Goal: Complete application form

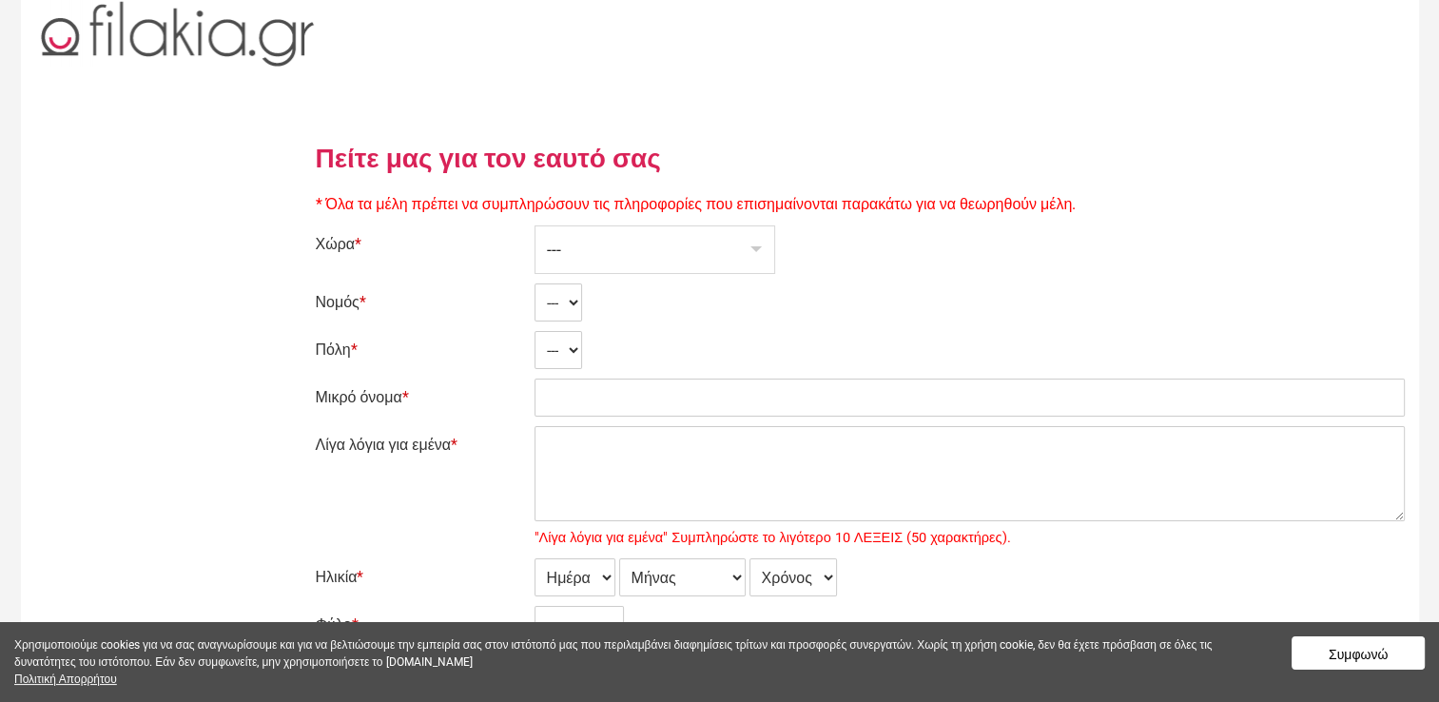
click at [604, 245] on div "---" at bounding box center [655, 249] width 239 height 47
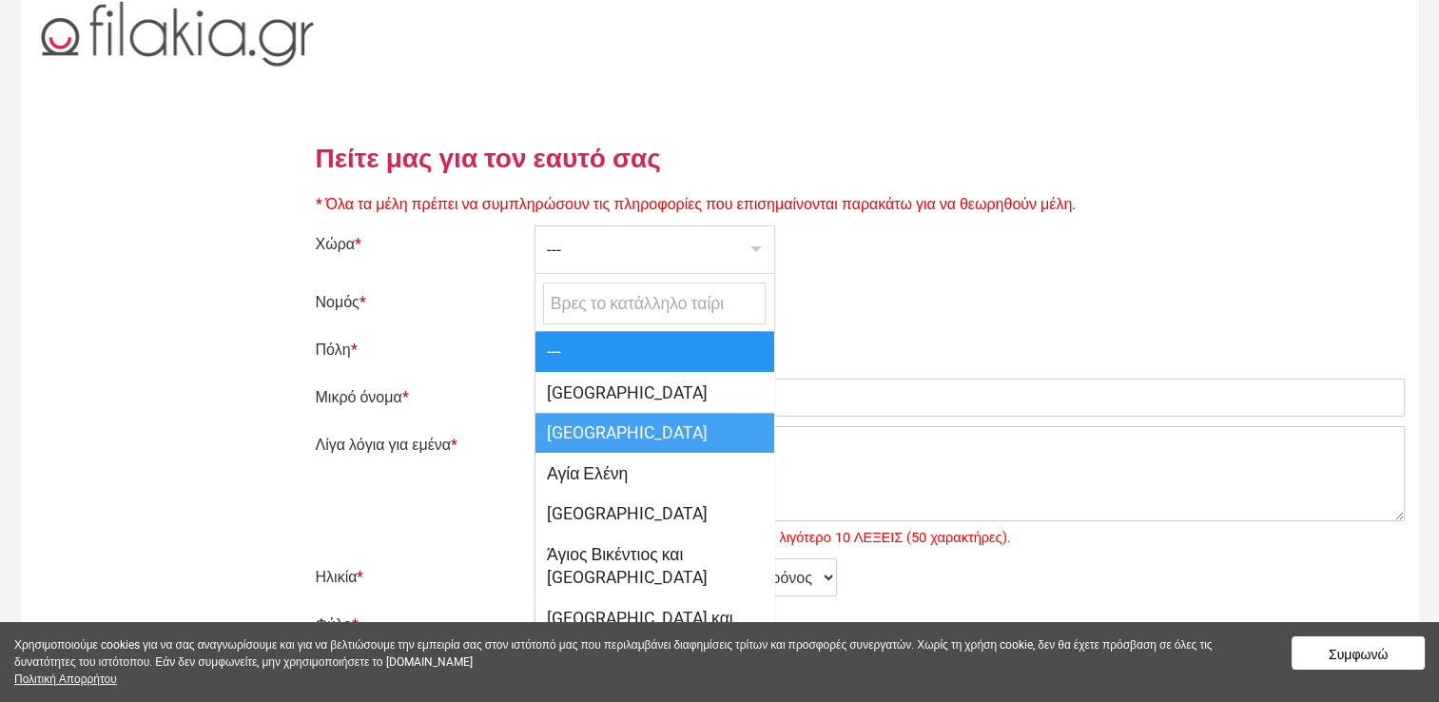
click at [588, 423] on span "[GEOGRAPHIC_DATA]" at bounding box center [655, 433] width 239 height 41
select select "165"
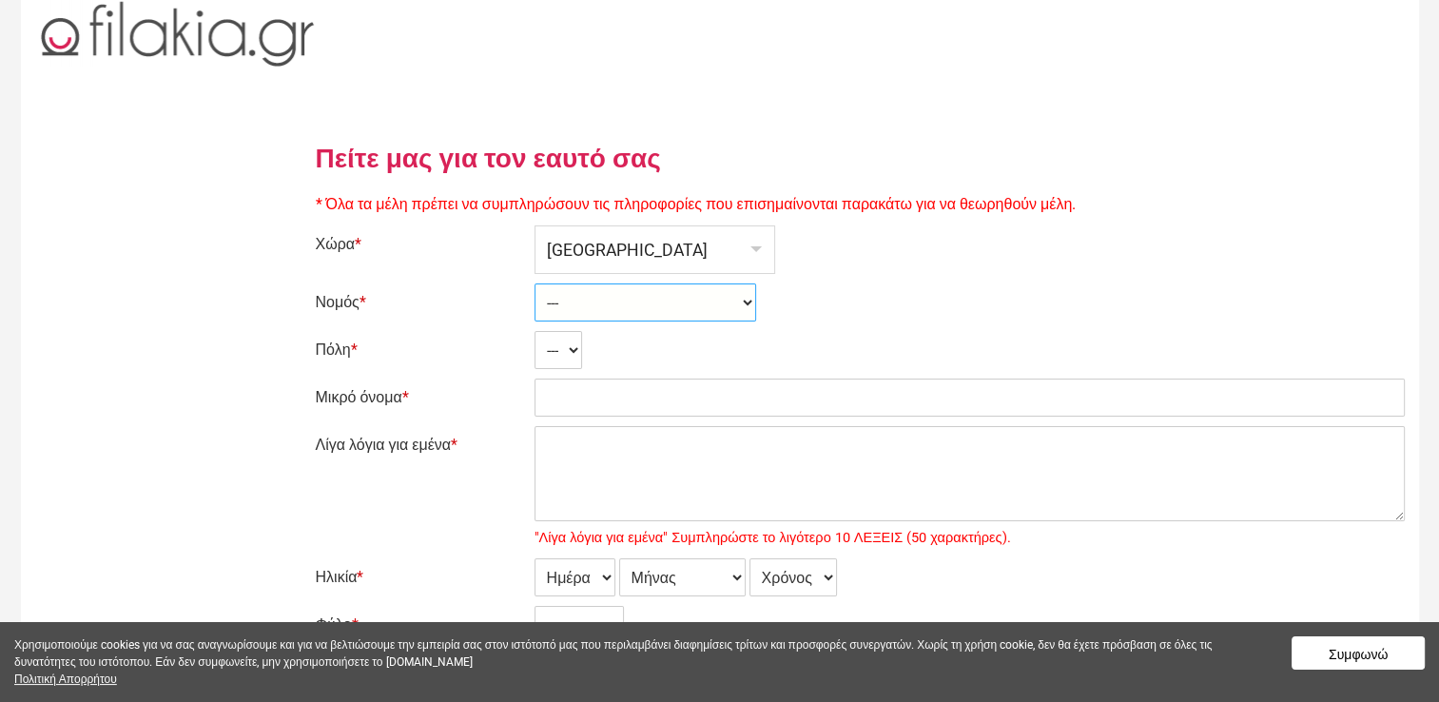
click at [749, 300] on select "--- Government controlled area Turkish controlled area" at bounding box center [646, 303] width 222 height 38
select select "2131"
click at [535, 284] on select "--- Government controlled area Turkish controlled area" at bounding box center [646, 303] width 222 height 38
click at [695, 353] on select "--- Acheleia Acheritou Achna Agia Anna Agia Eirini Agia Marinouda Agia Napa Agi…" at bounding box center [655, 350] width 240 height 38
select select "26215"
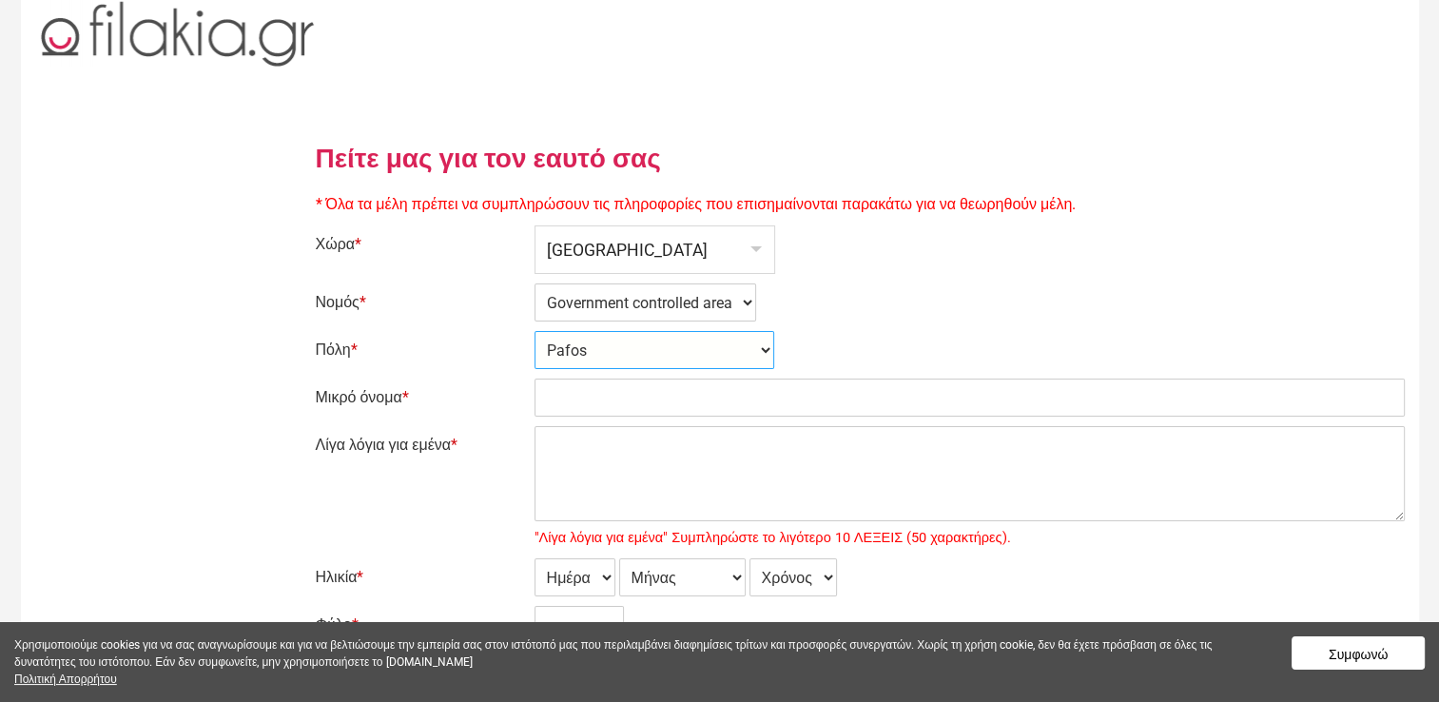
click at [535, 331] on select "--- Acheleia Acheritou Achna Agia Anna Agia Eirini Agia Marinouda Agia Napa Agi…" at bounding box center [655, 350] width 240 height 38
click at [622, 392] on input "Μικρό όνομα *" at bounding box center [970, 398] width 871 height 38
click at [864, 394] on input "Μικρό όνομα *" at bounding box center [970, 398] width 871 height 38
type input "Ιωσηφ"
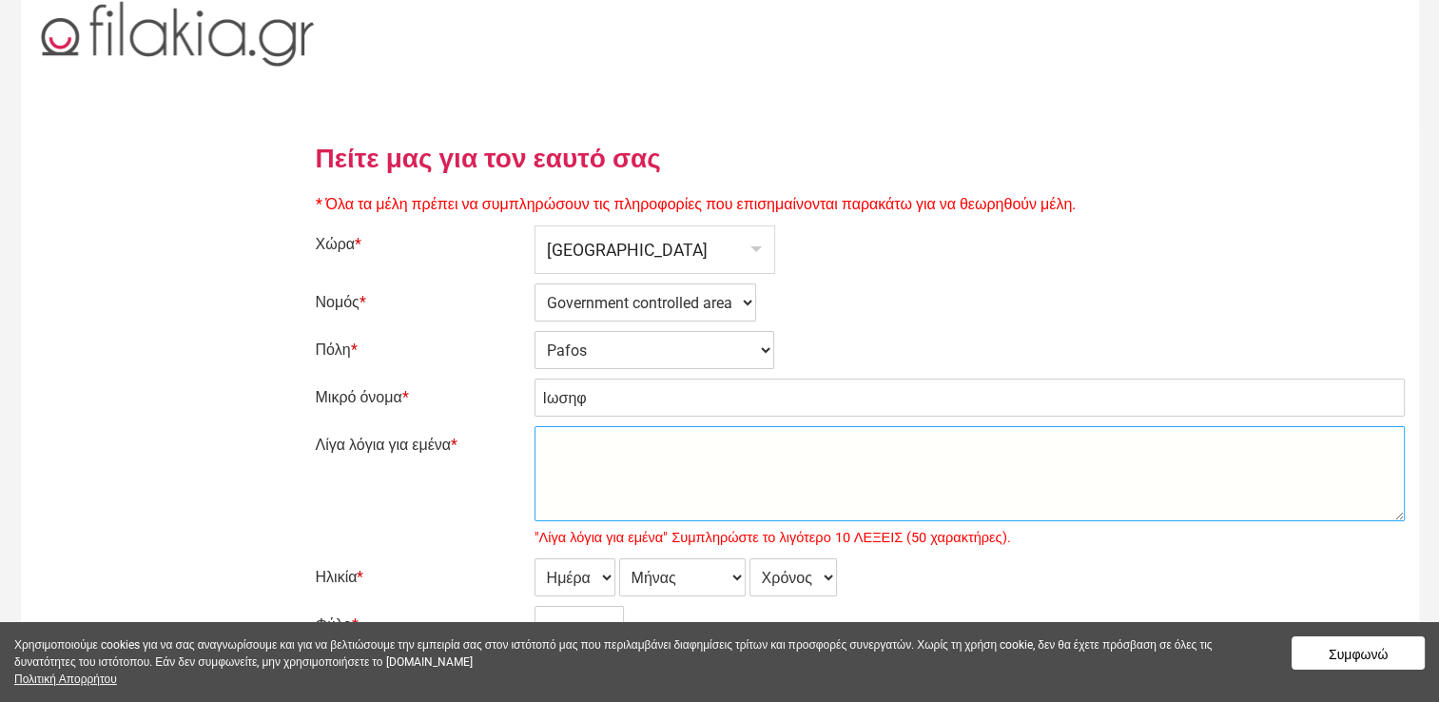
click at [694, 480] on textarea "Λίγα λόγια για εμένα *" at bounding box center [970, 473] width 871 height 95
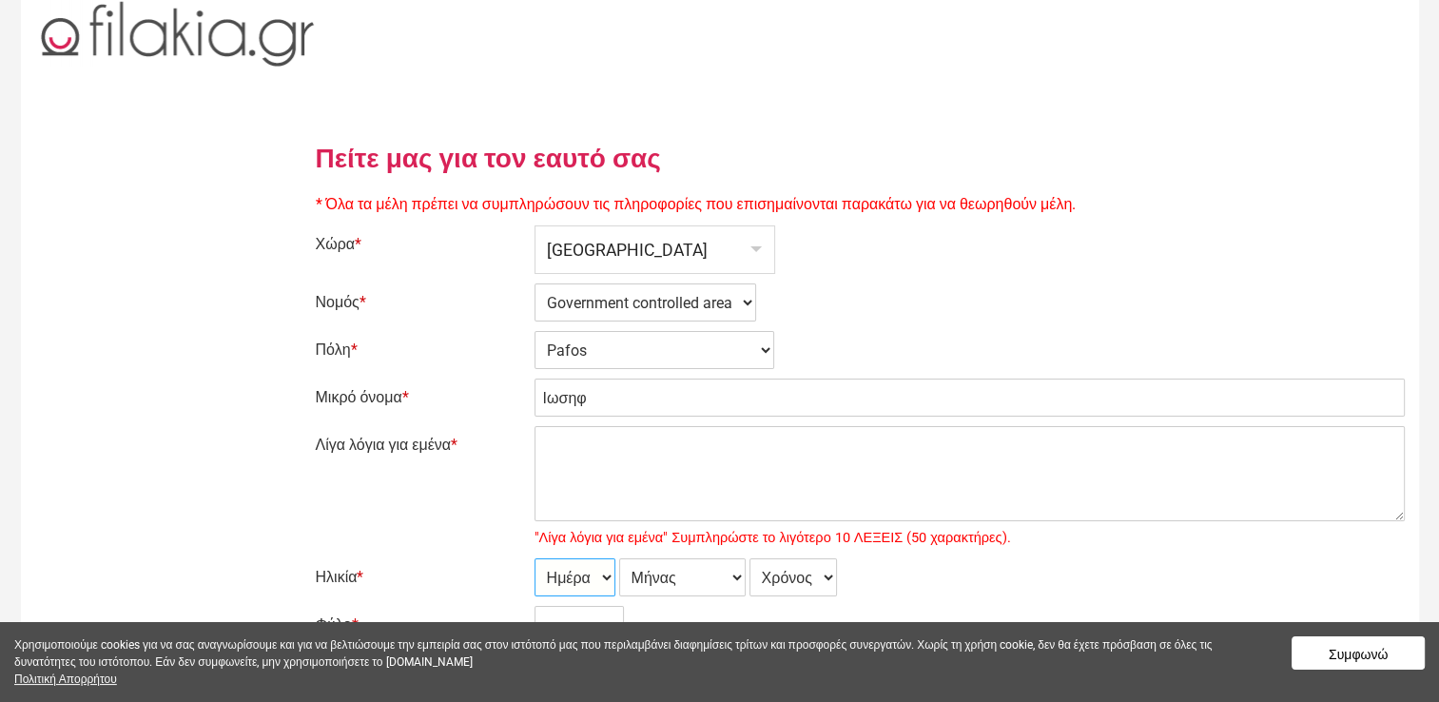
click at [606, 577] on select "Ημέρα 1 2 3 4 5 6 7 8 9 10 11 12 13 14 15 16 17 18 19 20 21 22 23 24 25 26 27 2…" at bounding box center [575, 577] width 81 height 38
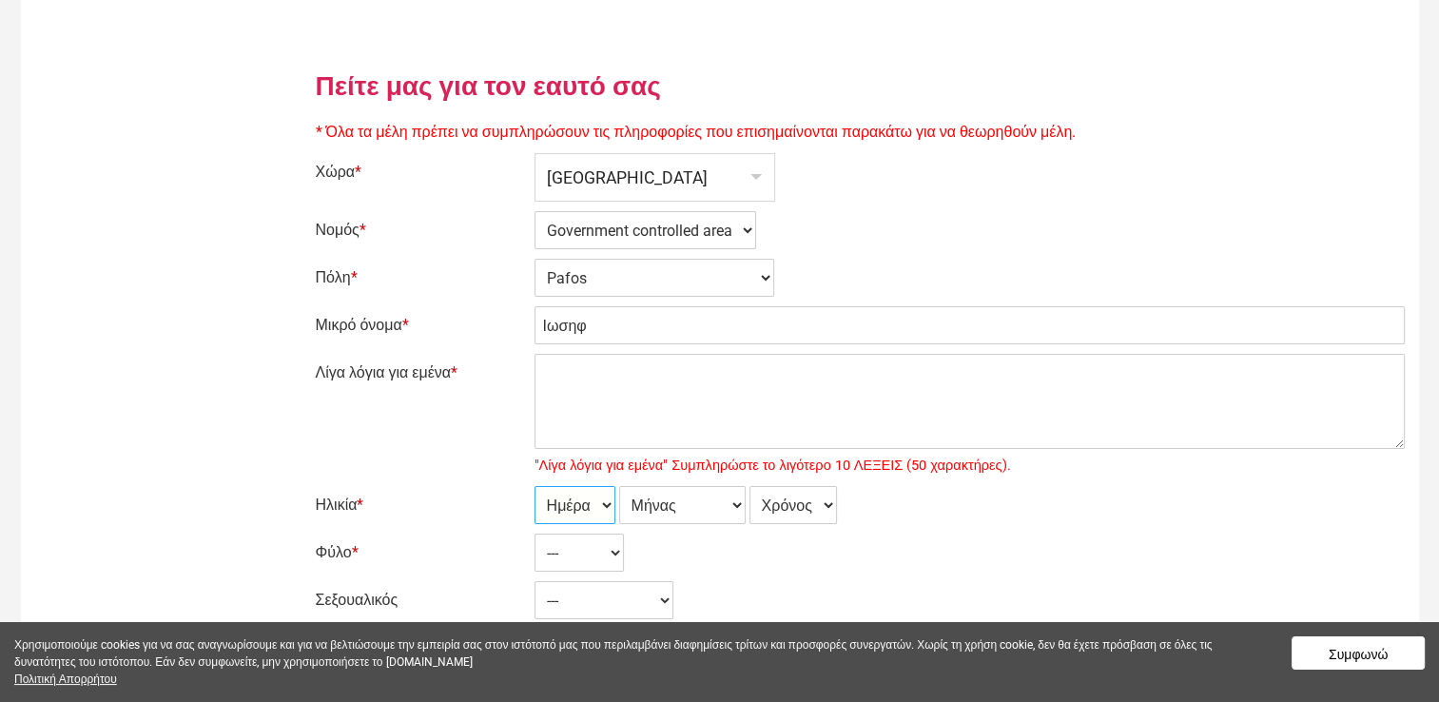
scroll to position [95, 0]
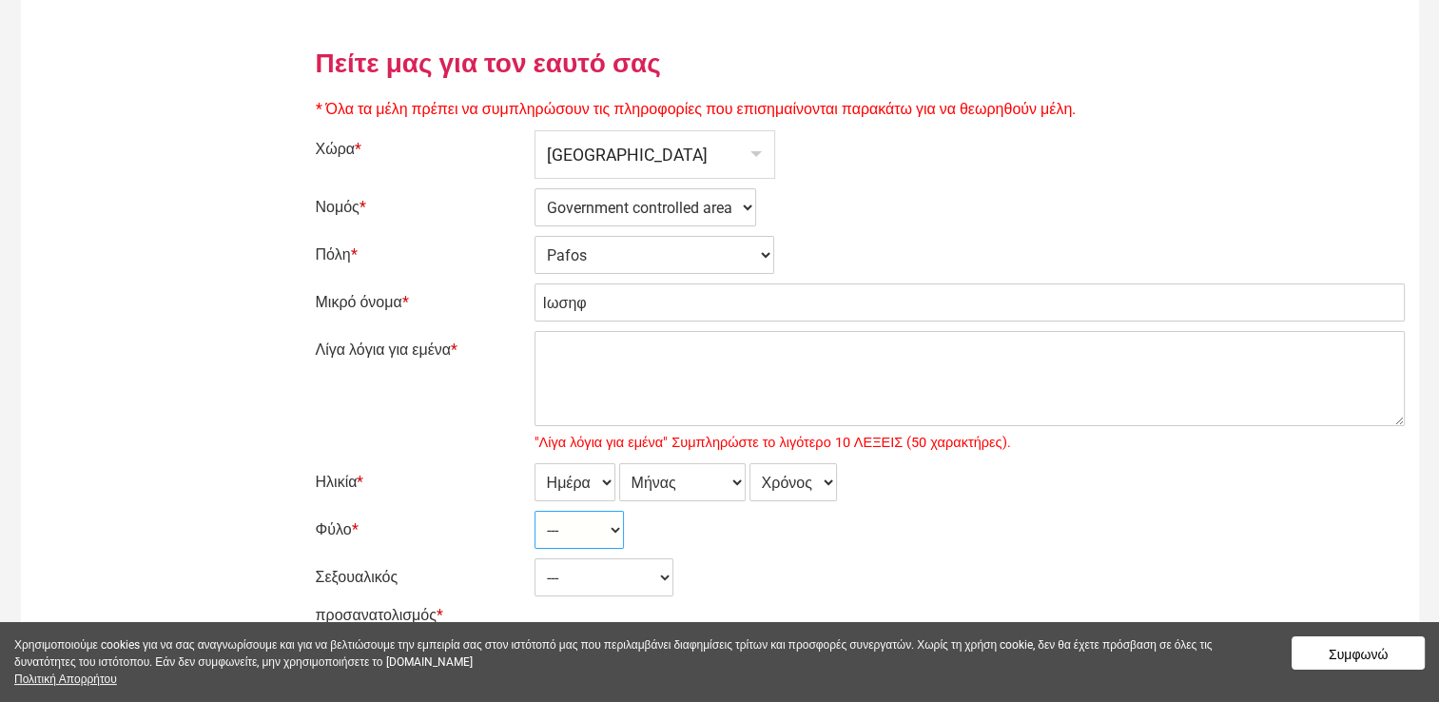
click at [617, 534] on select "--- Γυναίκα Ανδρας" at bounding box center [579, 530] width 89 height 38
select select "2"
click at [535, 511] on select "--- Γυναίκα Ανδρας" at bounding box center [579, 530] width 89 height 38
click at [670, 577] on select "--- Ετερόφυλος Αμφιφυλόφιλος Γκέι Λεσβία" at bounding box center [604, 577] width 139 height 38
click at [674, 578] on select "--- Ετερόφυλος Αμφιφυλόφιλος Γκέι Λεσβία" at bounding box center [604, 577] width 139 height 38
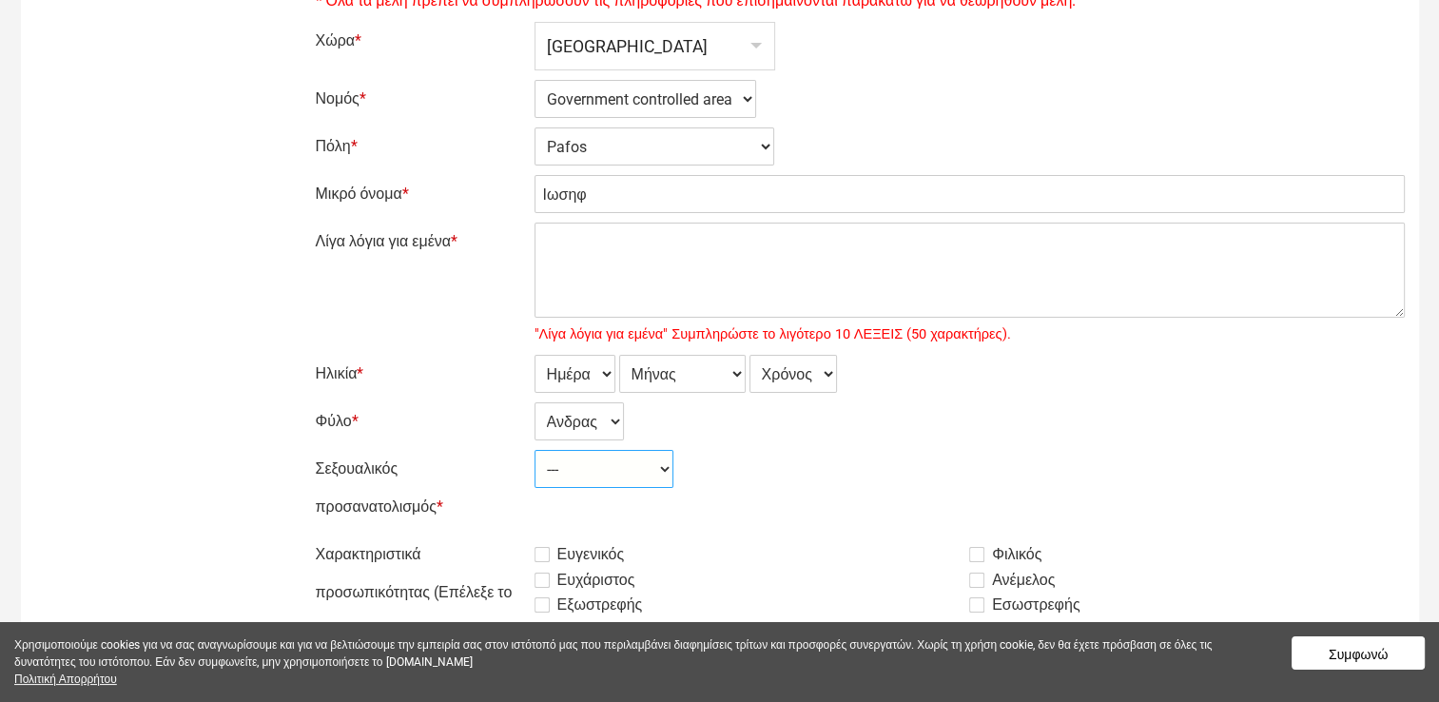
scroll to position [285, 0]
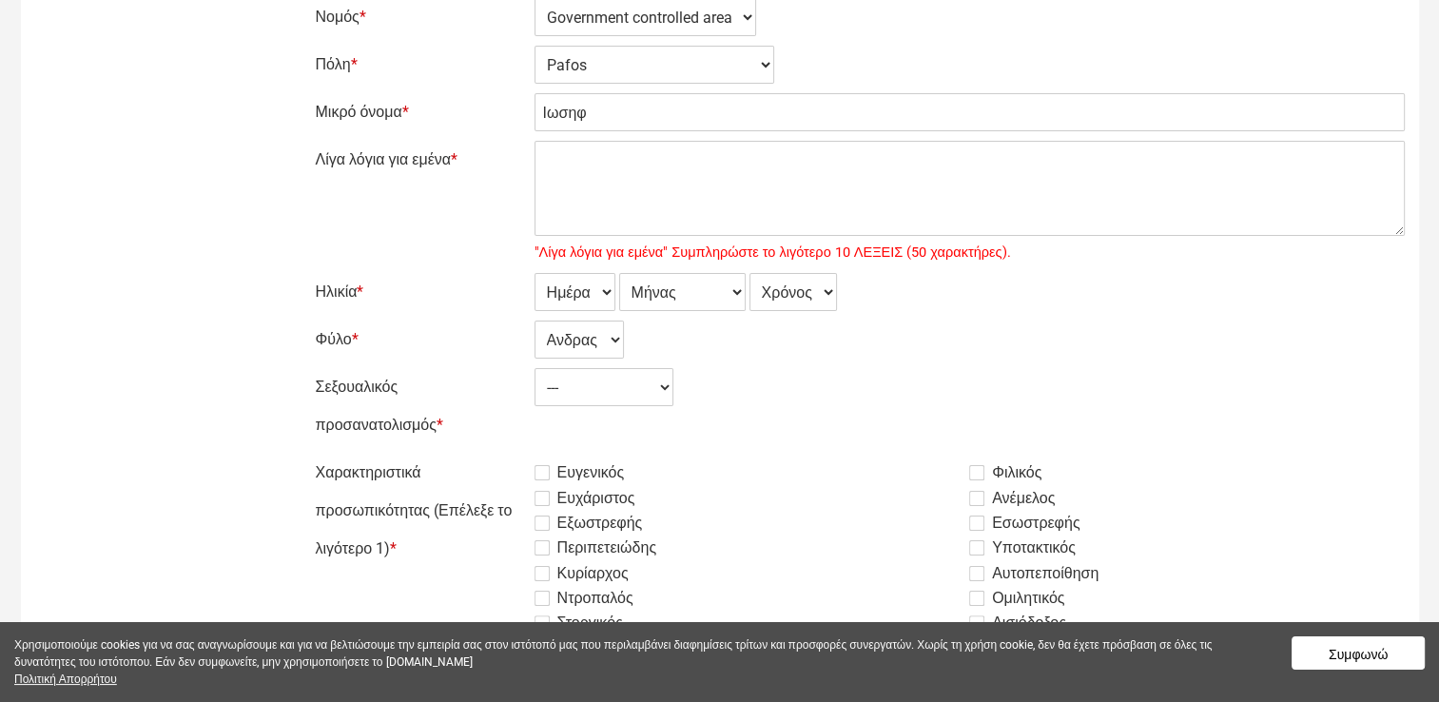
click at [540, 475] on label "Ευγενικός" at bounding box center [580, 472] width 90 height 23
click at [487, 454] on input "Ευγενικός" at bounding box center [487, 454] width 0 height 0
click at [541, 494] on label "Ευχάριστος" at bounding box center [585, 498] width 101 height 23
click at [487, 454] on input "Ευχάριστος" at bounding box center [487, 454] width 0 height 0
click at [544, 519] on label "Εξωστρεφής" at bounding box center [589, 523] width 108 height 23
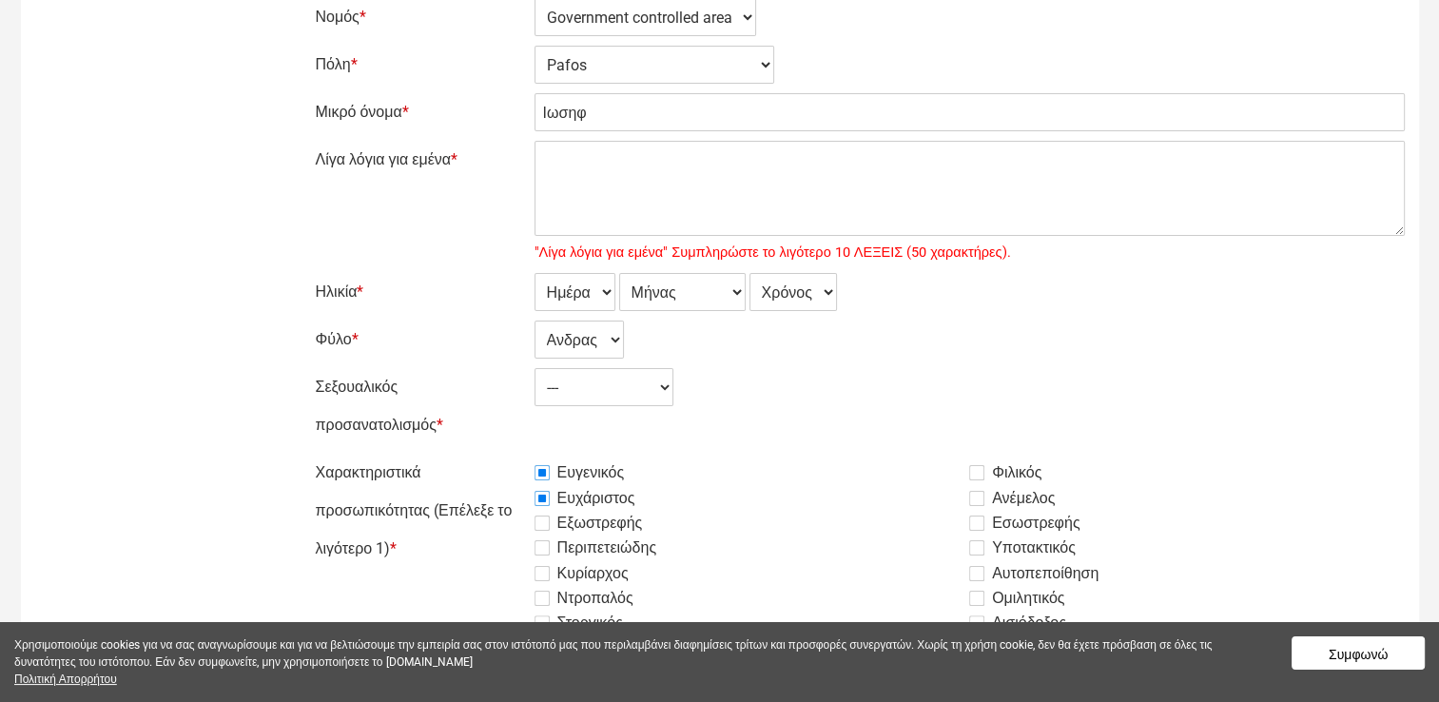
click at [487, 454] on input "Εξωστρεφής" at bounding box center [487, 454] width 0 height 0
click at [548, 545] on label "Περιπετειώδης" at bounding box center [596, 548] width 123 height 23
click at [487, 454] on input "Περιπετειώδης" at bounding box center [487, 454] width 0 height 0
click at [535, 573] on div "Χαρακτηριστικά προσωπικότητας (Επέλεξε το λιγότερο 1) * Ευγενικός Φιλικός Ευχάρ…" at bounding box center [860, 621] width 1089 height 334
click at [548, 571] on label "Κυρίαρχος" at bounding box center [582, 573] width 94 height 23
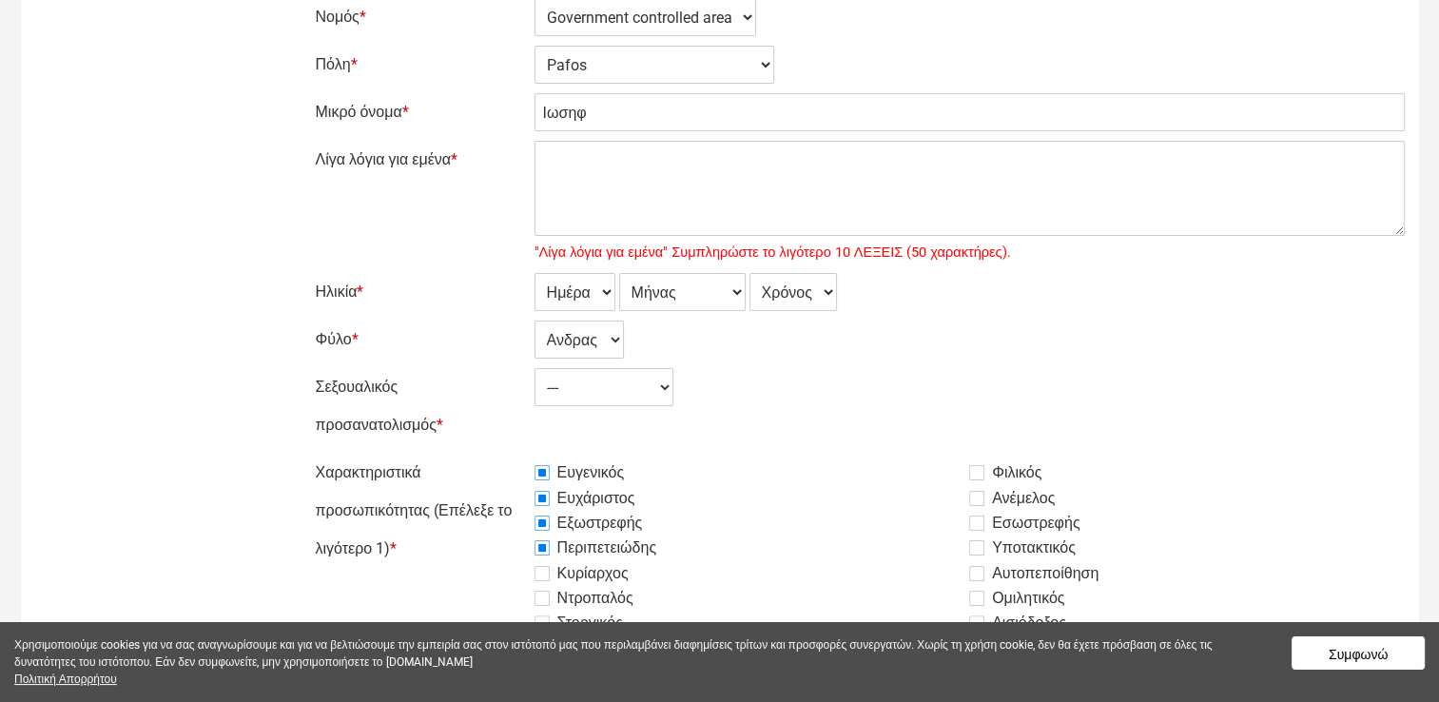
click at [487, 454] on input "Κυρίαρχος" at bounding box center [487, 454] width 0 height 0
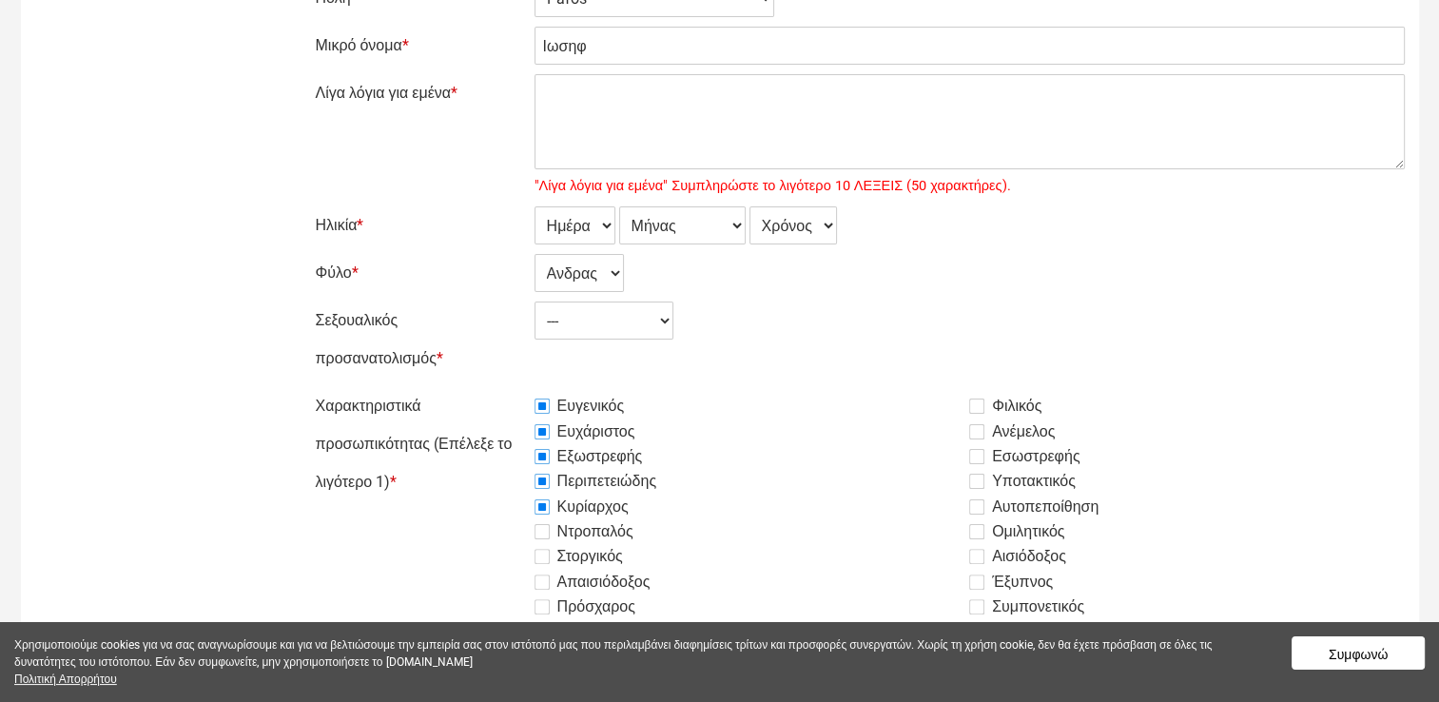
scroll to position [381, 0]
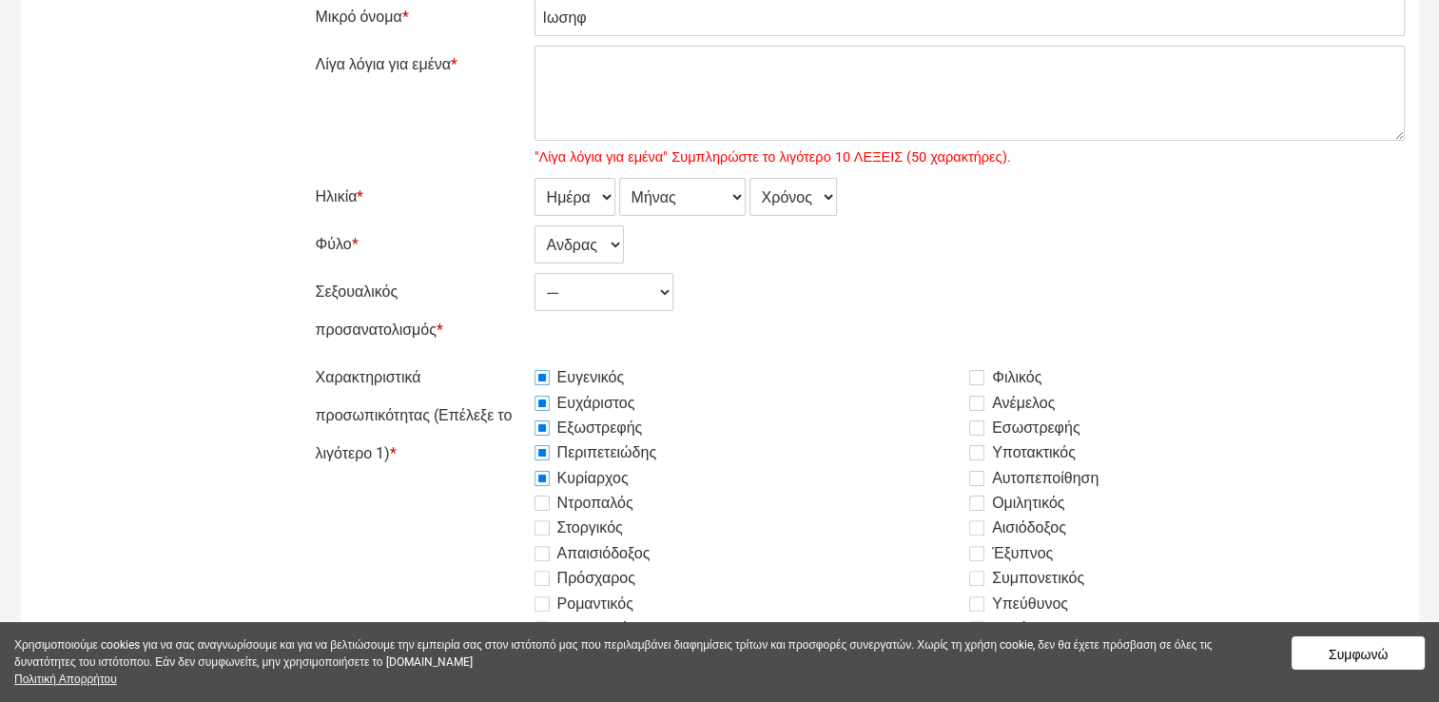
click at [538, 581] on label "Πρόσχαρος" at bounding box center [585, 578] width 101 height 23
click at [487, 359] on input "Πρόσχαρος" at bounding box center [487, 359] width 0 height 0
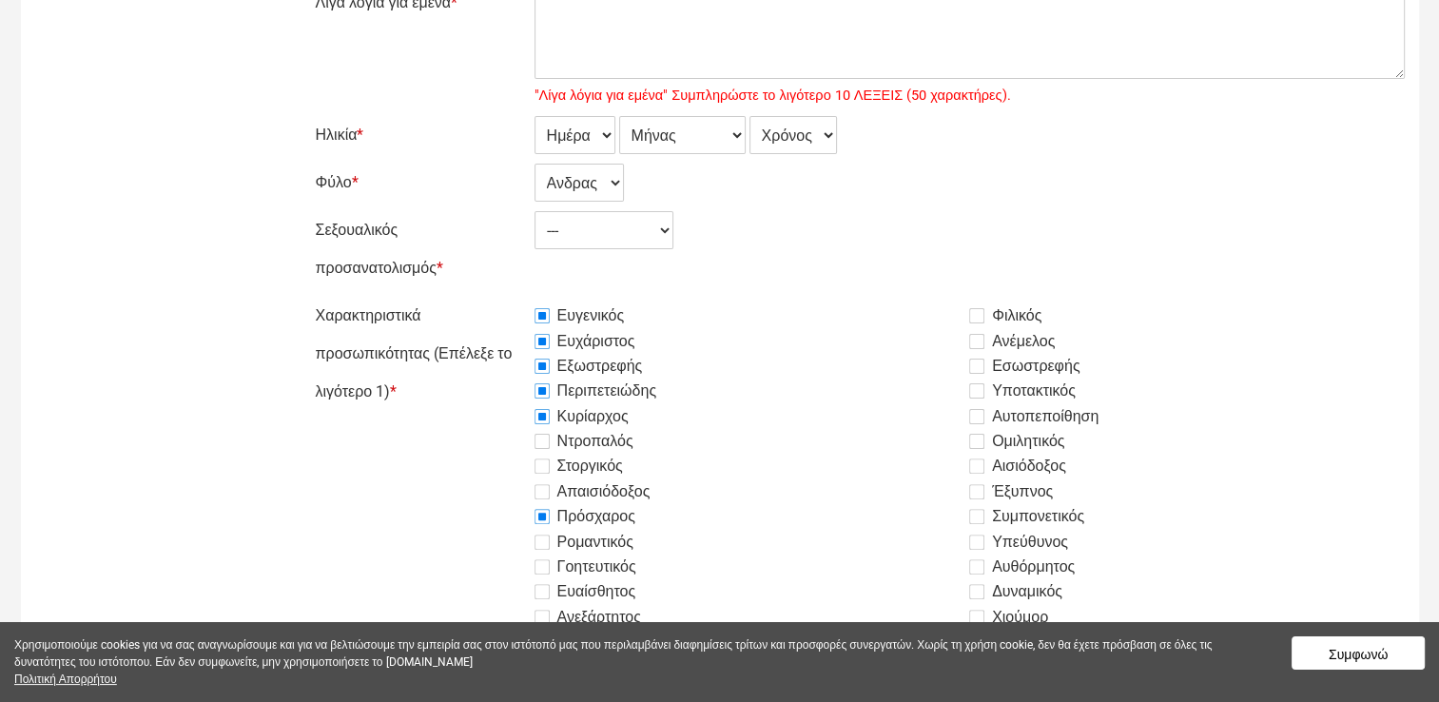
scroll to position [476, 0]
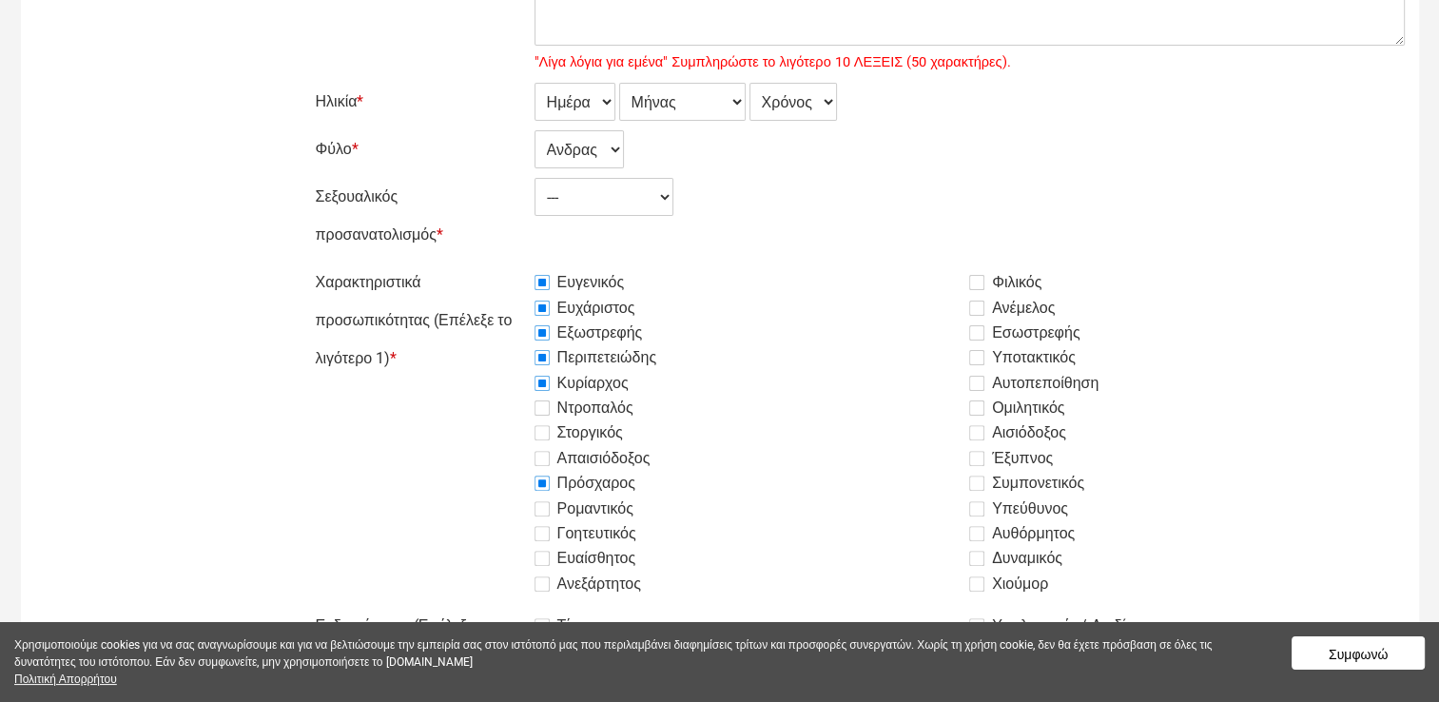
click at [974, 277] on label "Φιλικός" at bounding box center [1005, 282] width 72 height 23
click at [487, 264] on input "Φιλικός" at bounding box center [487, 264] width 0 height 0
click at [977, 333] on label "Εσωστρεφής" at bounding box center [1024, 333] width 110 height 23
click at [487, 264] on input "Εσωστρεφής" at bounding box center [487, 264] width 0 height 0
click at [975, 408] on label "Ομιλητικός" at bounding box center [1016, 408] width 95 height 23
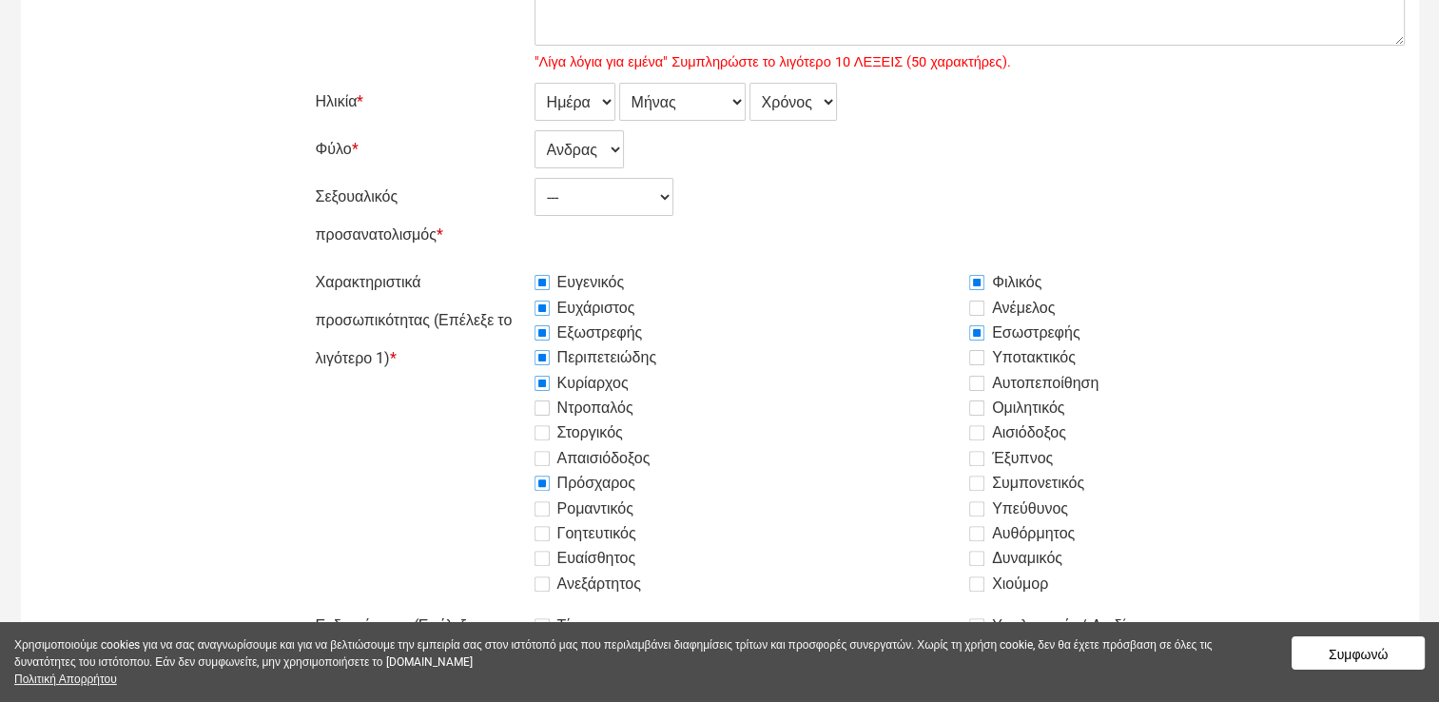
click at [487, 264] on input "Ομιλητικός" at bounding box center [487, 264] width 0 height 0
click at [974, 457] on label "Έξυπνος" at bounding box center [1011, 458] width 84 height 23
click at [487, 264] on input "Έξυπνος" at bounding box center [487, 264] width 0 height 0
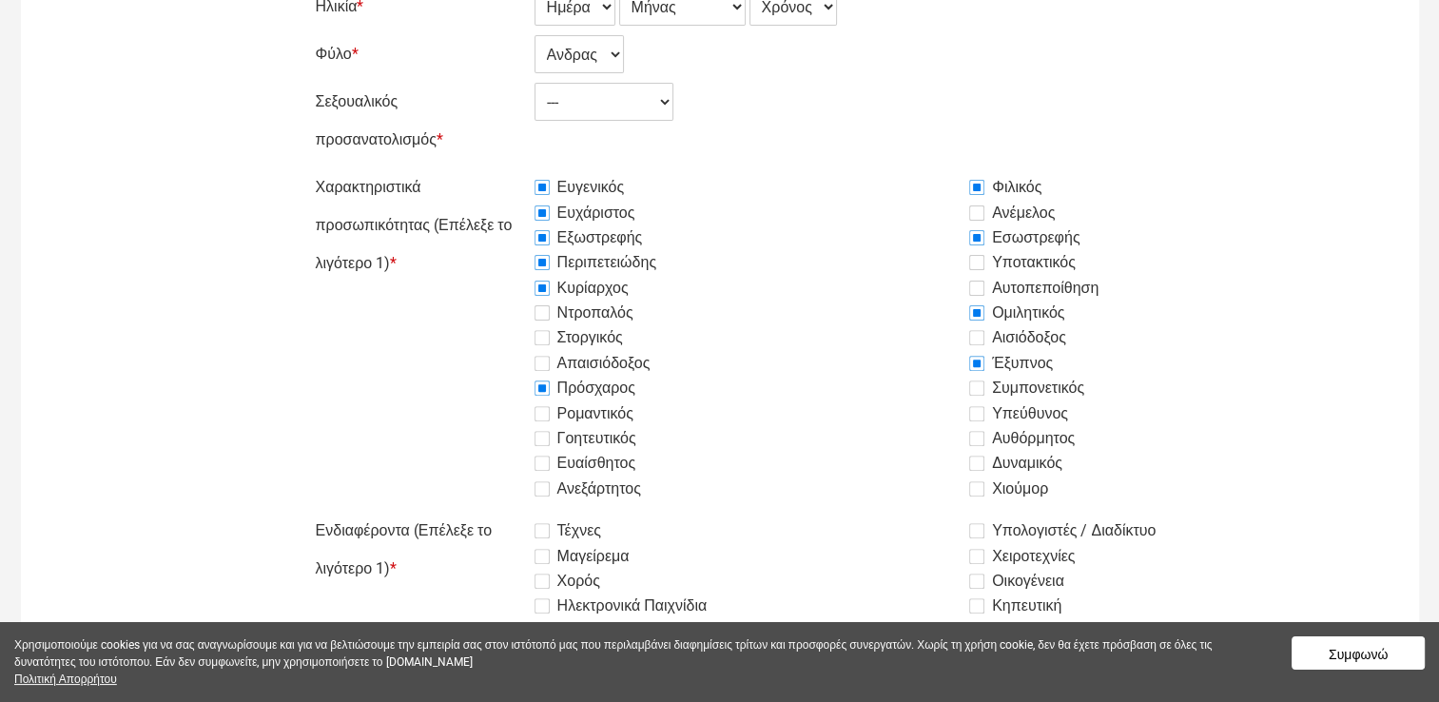
click at [984, 489] on label "Χιούμορ" at bounding box center [1008, 489] width 79 height 23
click at [487, 168] on input "Χιούμορ" at bounding box center [487, 168] width 0 height 0
click at [976, 465] on label "Δυναμικός" at bounding box center [1015, 463] width 93 height 23
click at [487, 168] on input "Δυναμικός" at bounding box center [487, 168] width 0 height 0
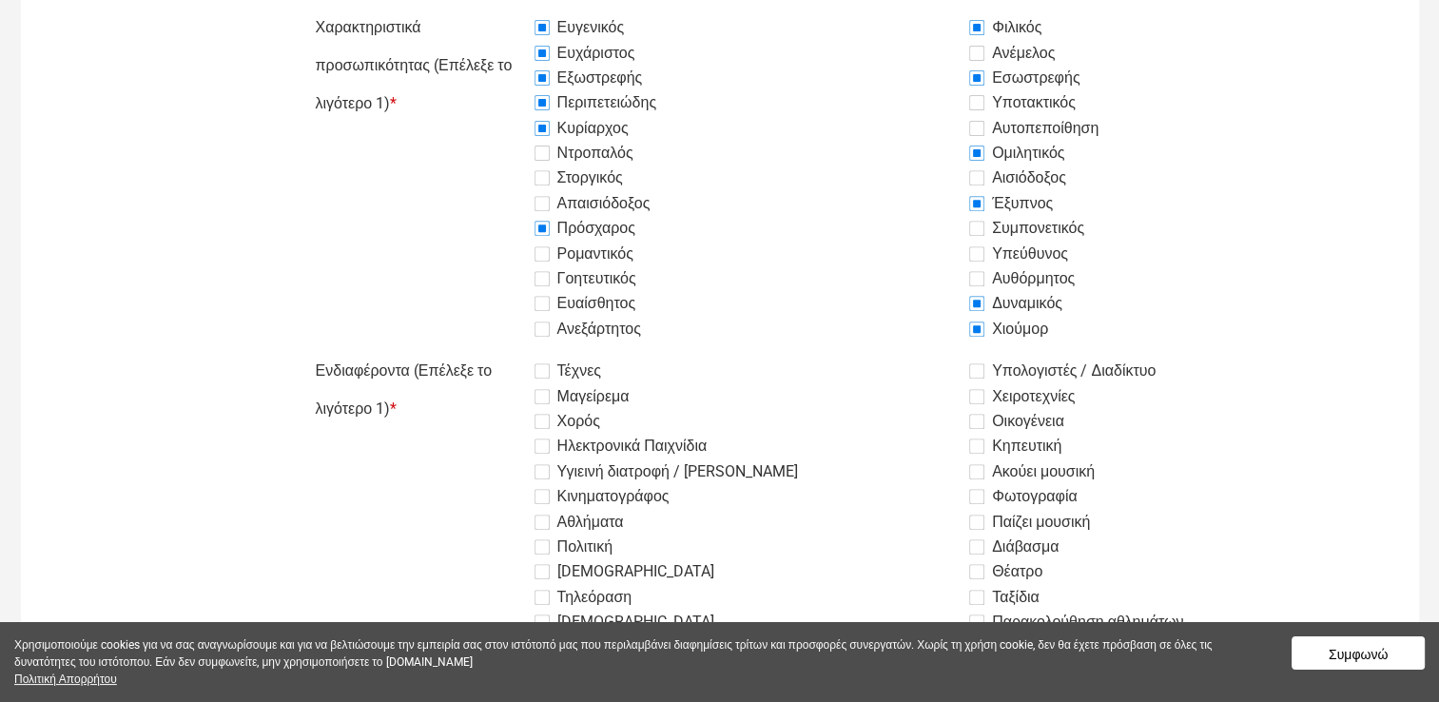
scroll to position [761, 0]
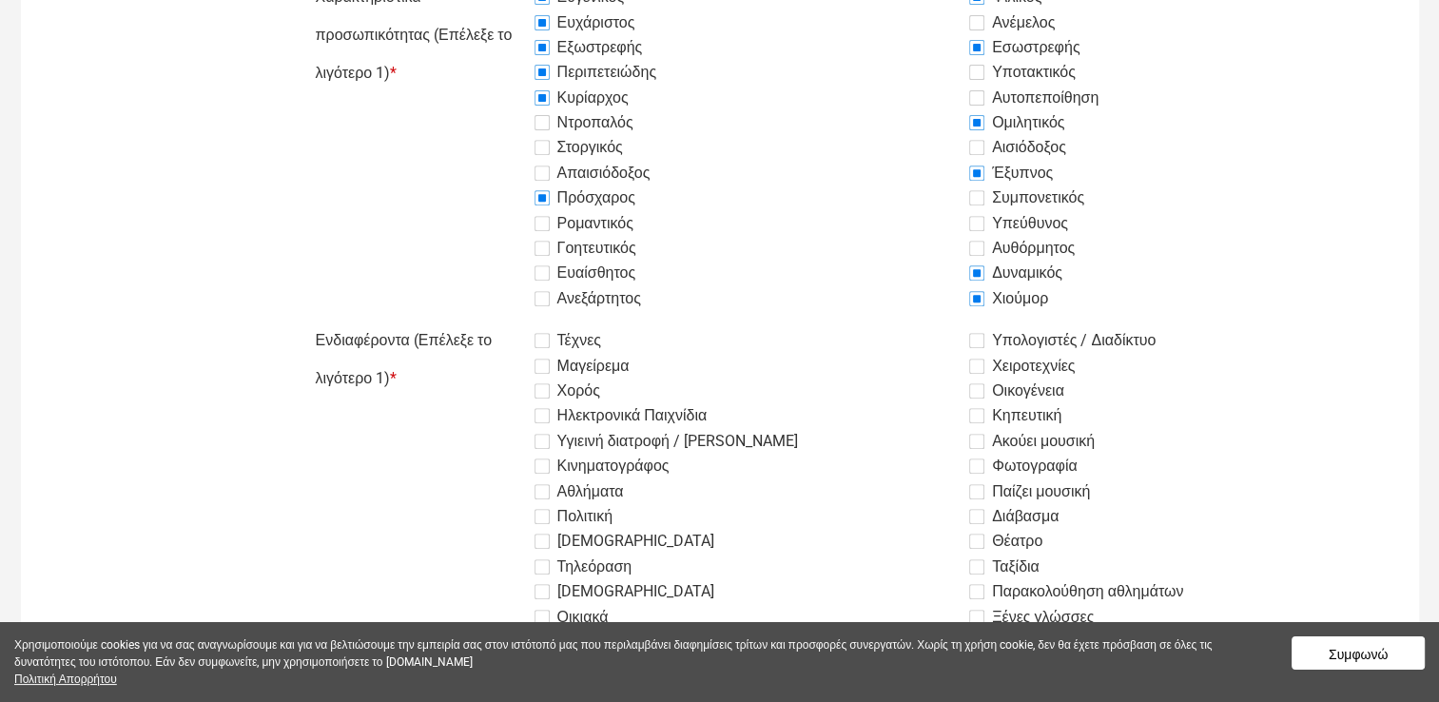
click at [970, 390] on label "Οικογένεια" at bounding box center [1016, 391] width 95 height 23
click at [487, 322] on input "Οικογένεια" at bounding box center [487, 322] width 0 height 0
click at [974, 418] on label "Κηπευτική" at bounding box center [1015, 415] width 92 height 23
click at [487, 322] on input "Κηπευτική" at bounding box center [487, 322] width 0 height 0
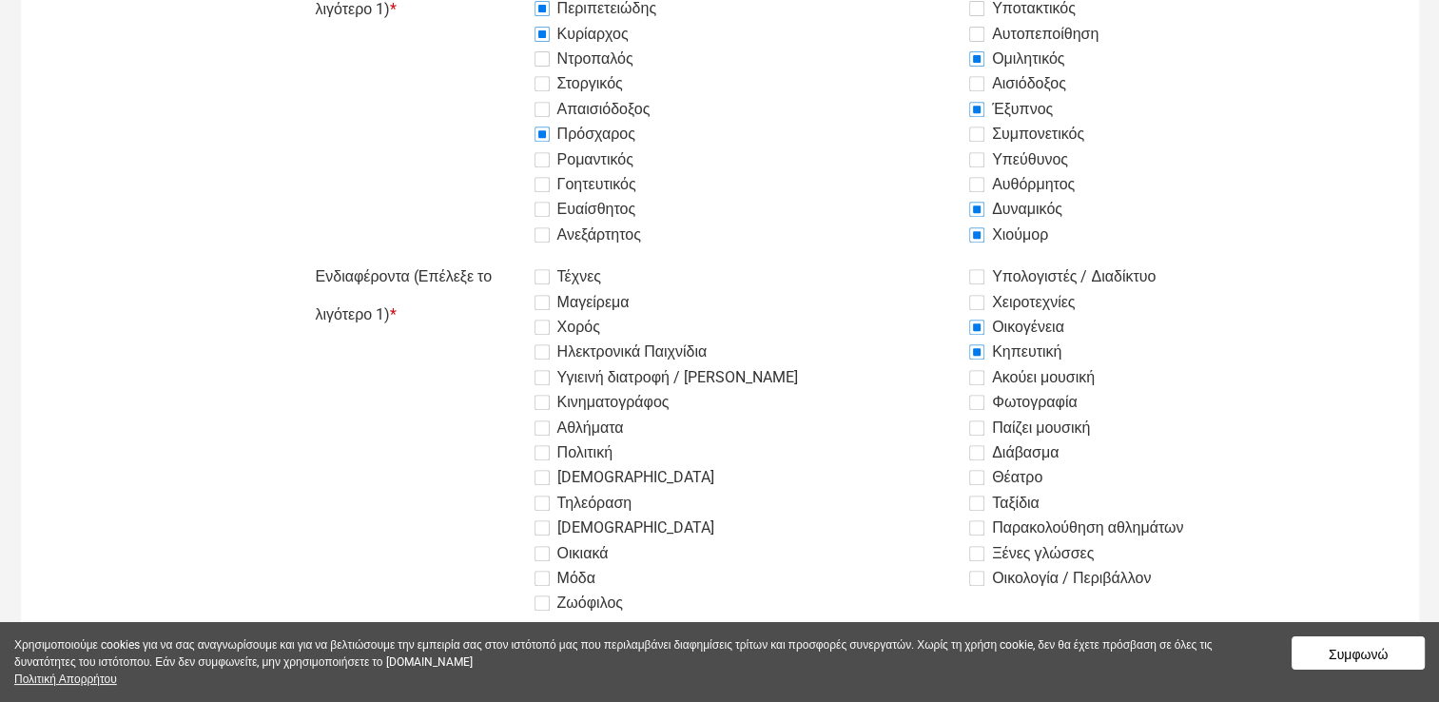
scroll to position [856, 0]
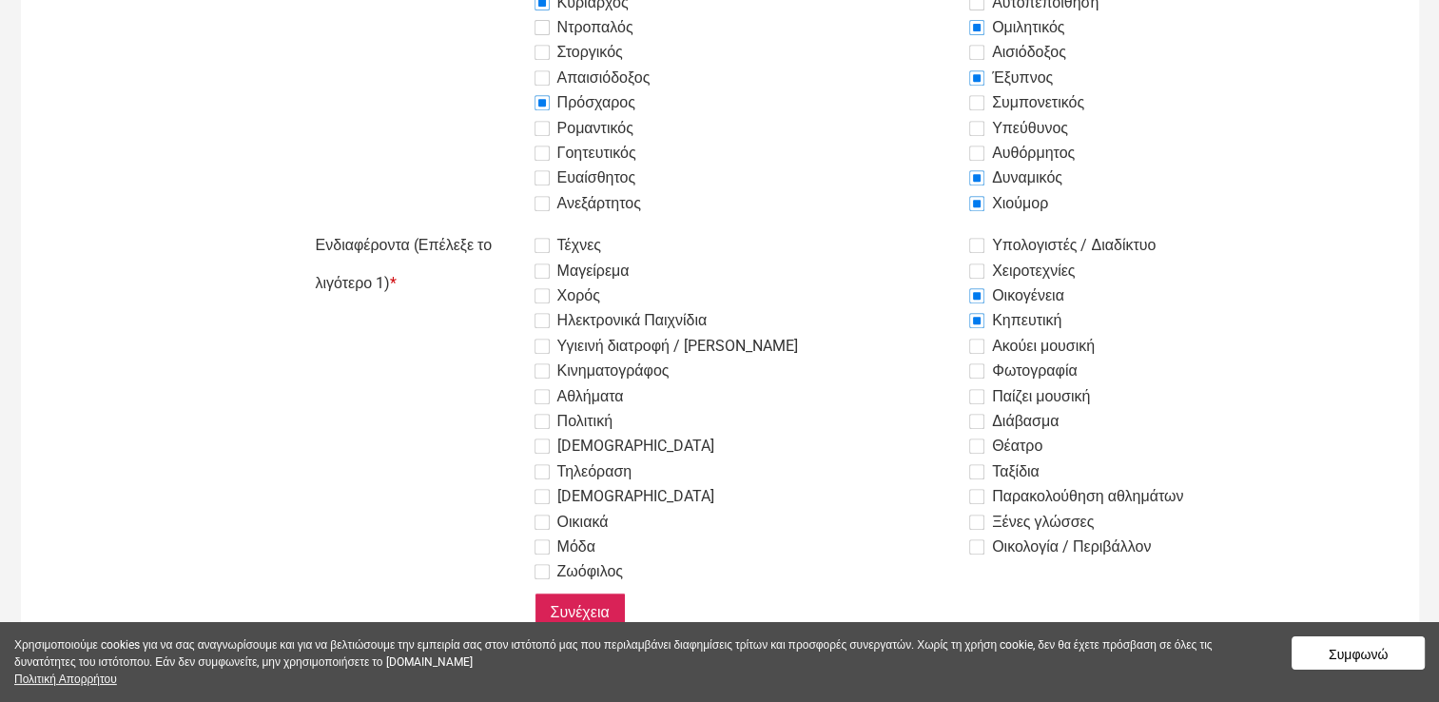
click at [543, 451] on label "[DEMOGRAPHIC_DATA]" at bounding box center [625, 446] width 180 height 23
click at [487, 226] on input "[DEMOGRAPHIC_DATA]" at bounding box center [487, 226] width 0 height 0
click at [538, 273] on label "Μαγείρεμα" at bounding box center [582, 271] width 95 height 23
click at [487, 226] on input "Μαγείρεμα" at bounding box center [487, 226] width 0 height 0
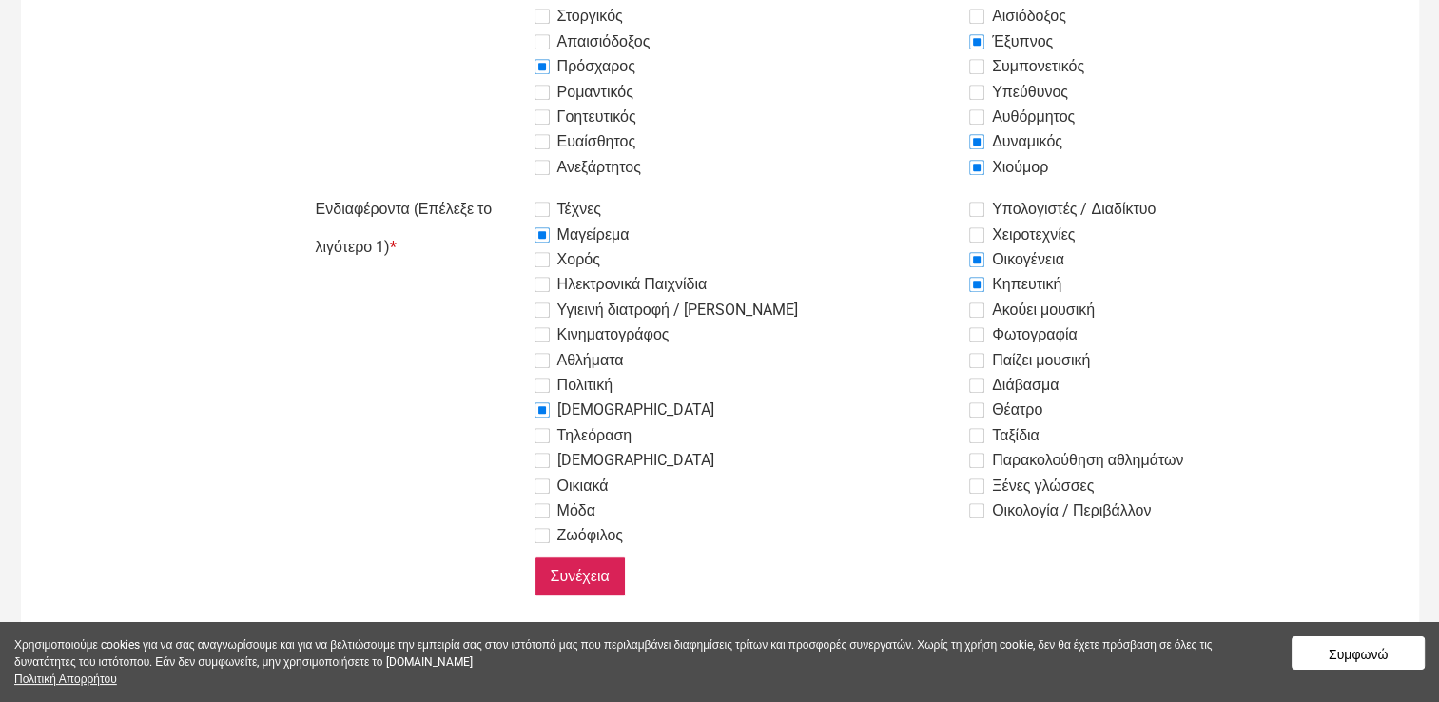
scroll to position [921, 0]
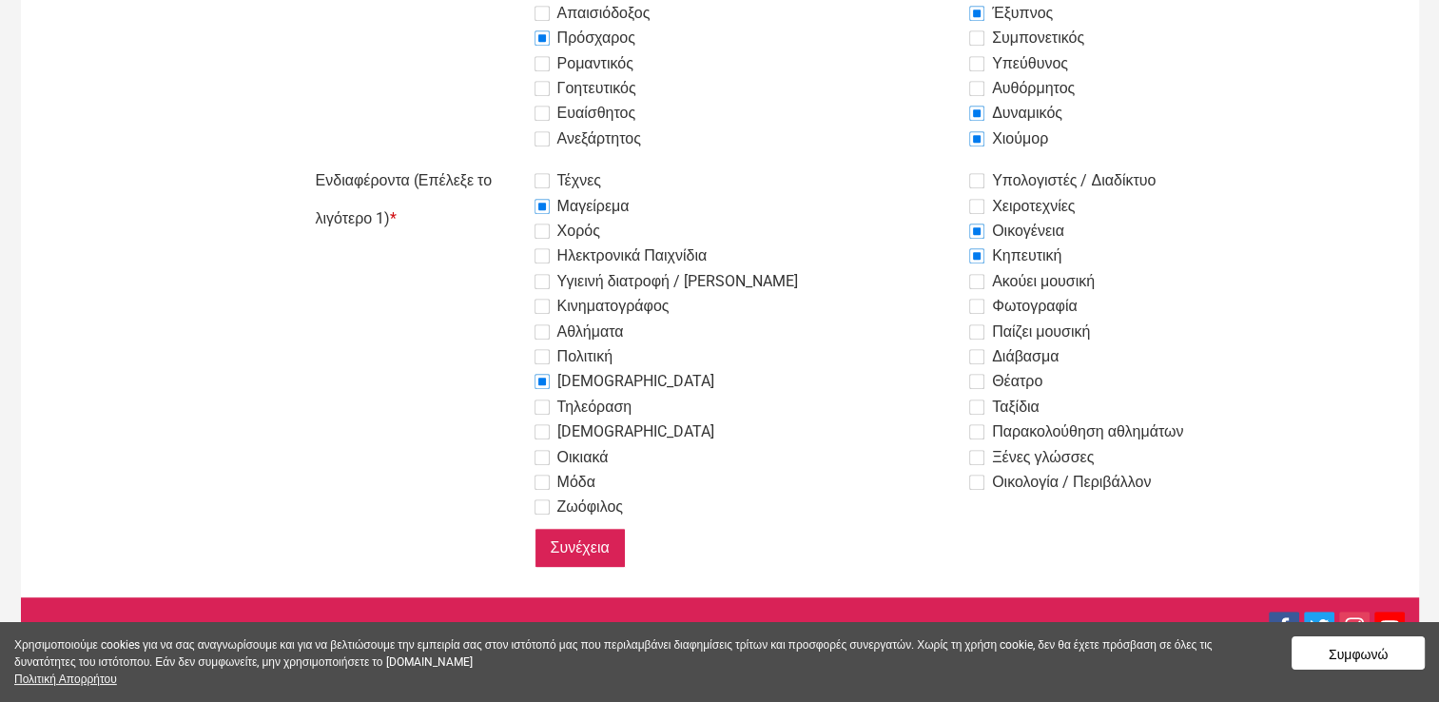
click at [602, 546] on input "Συνέχεια" at bounding box center [580, 548] width 91 height 40
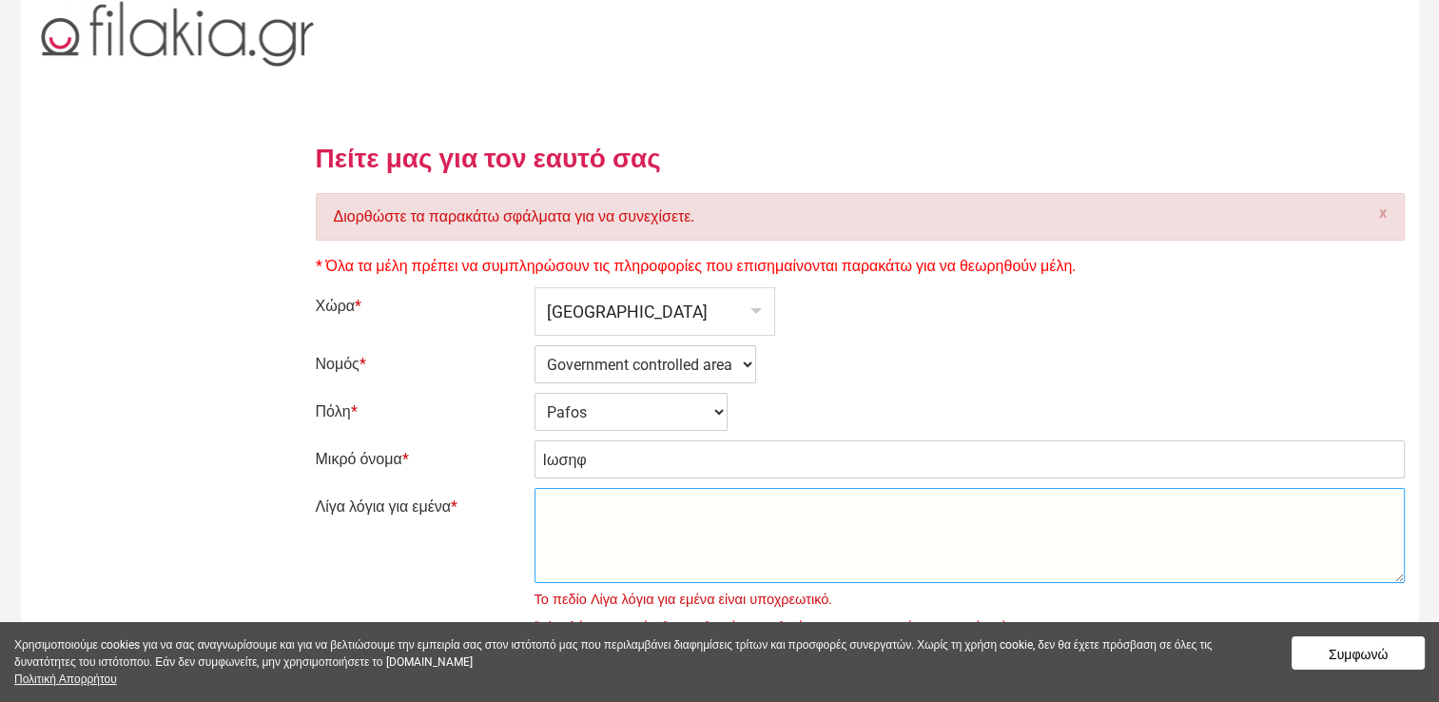
click at [692, 546] on textarea "Λίγα λόγια για εμένα *" at bounding box center [970, 535] width 871 height 95
type textarea "Ειμαι χωρισμενος και ζω μονος"
click at [1365, 649] on button "Συμφωνώ" at bounding box center [1358, 652] width 133 height 33
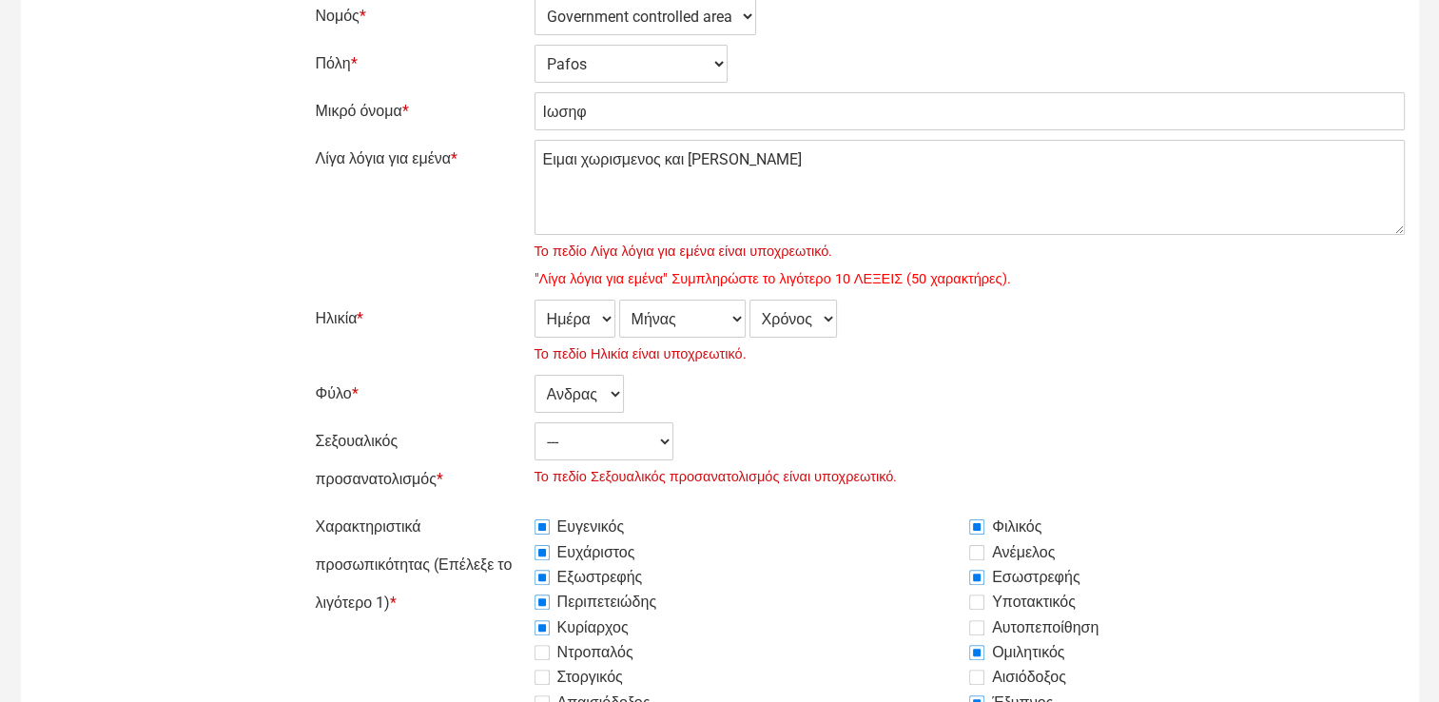
scroll to position [381, 0]
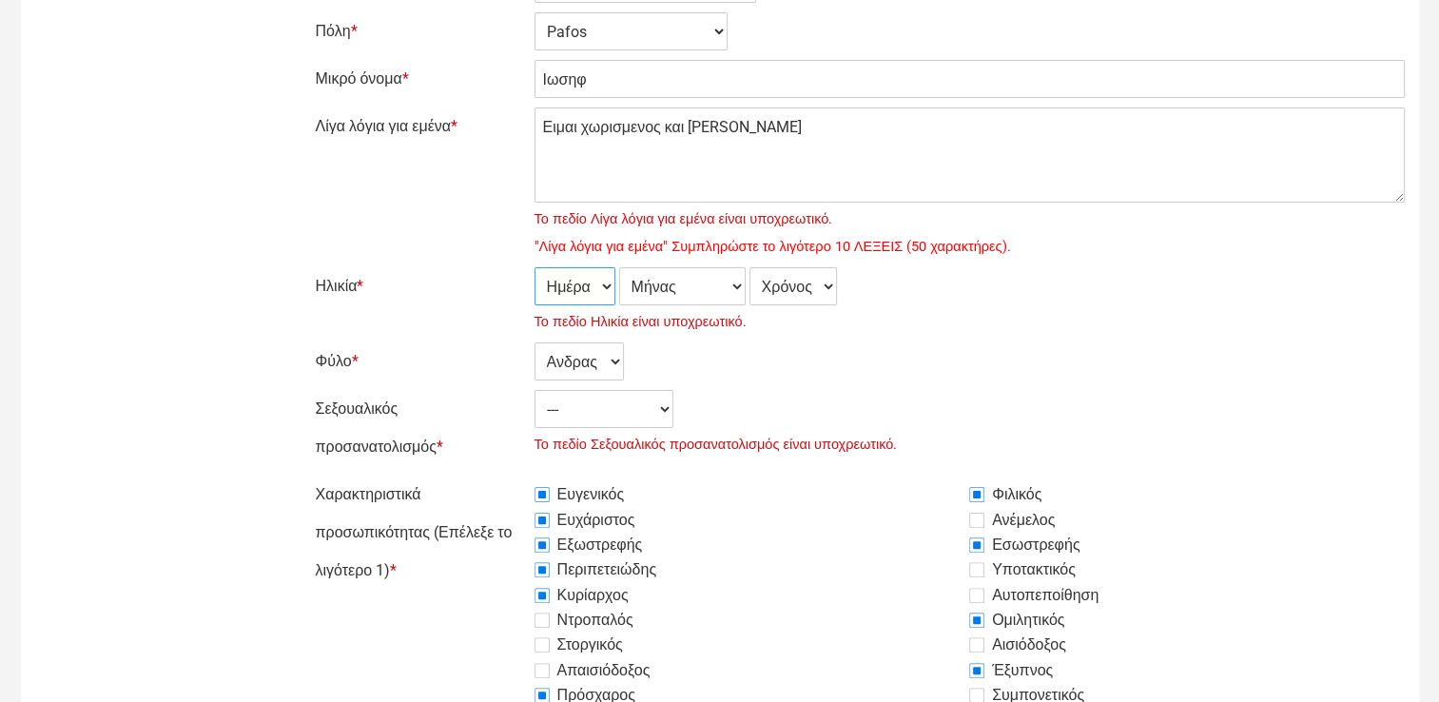
click at [609, 287] on select "Ημέρα 1 2 3 4 5 6 7 8 9 10 11 12 13 14 15 16 17 18 19 20 21 22 23 24 25 26 27 2…" at bounding box center [575, 286] width 81 height 38
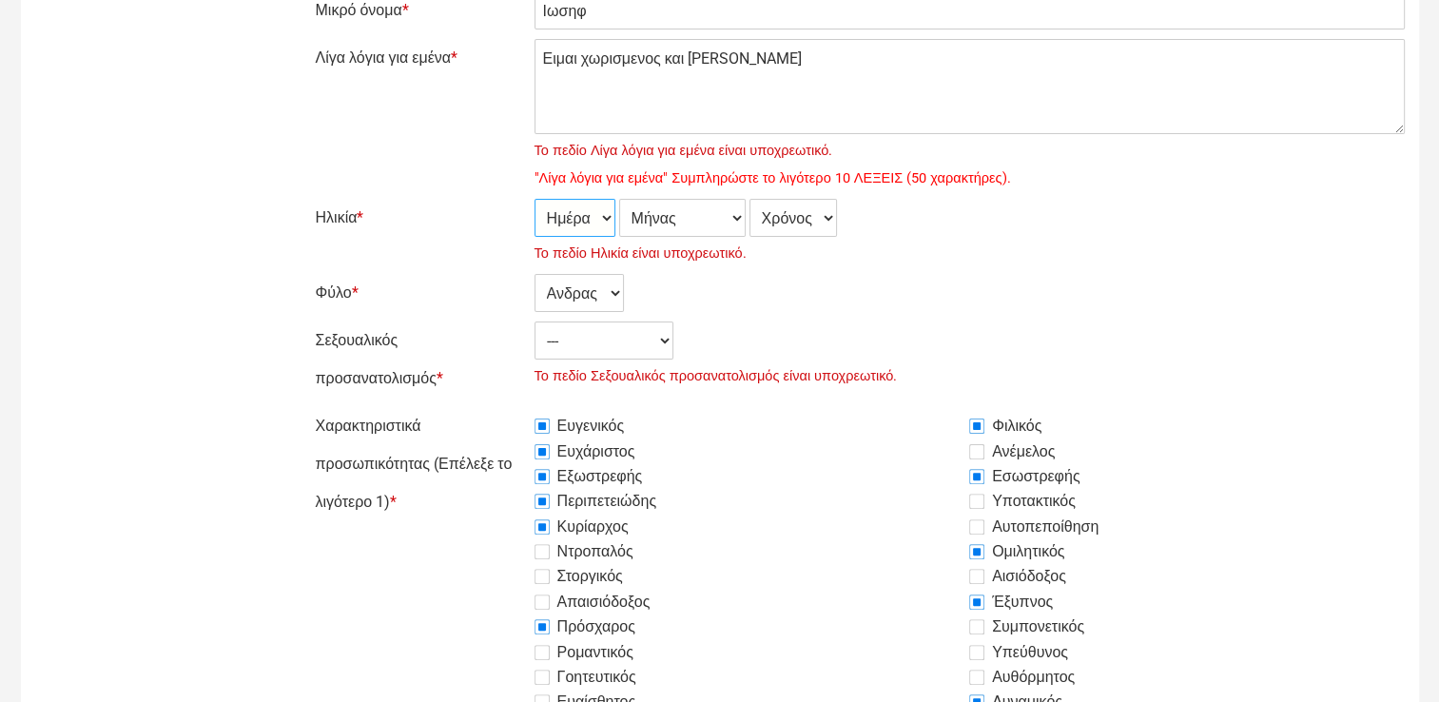
scroll to position [476, 0]
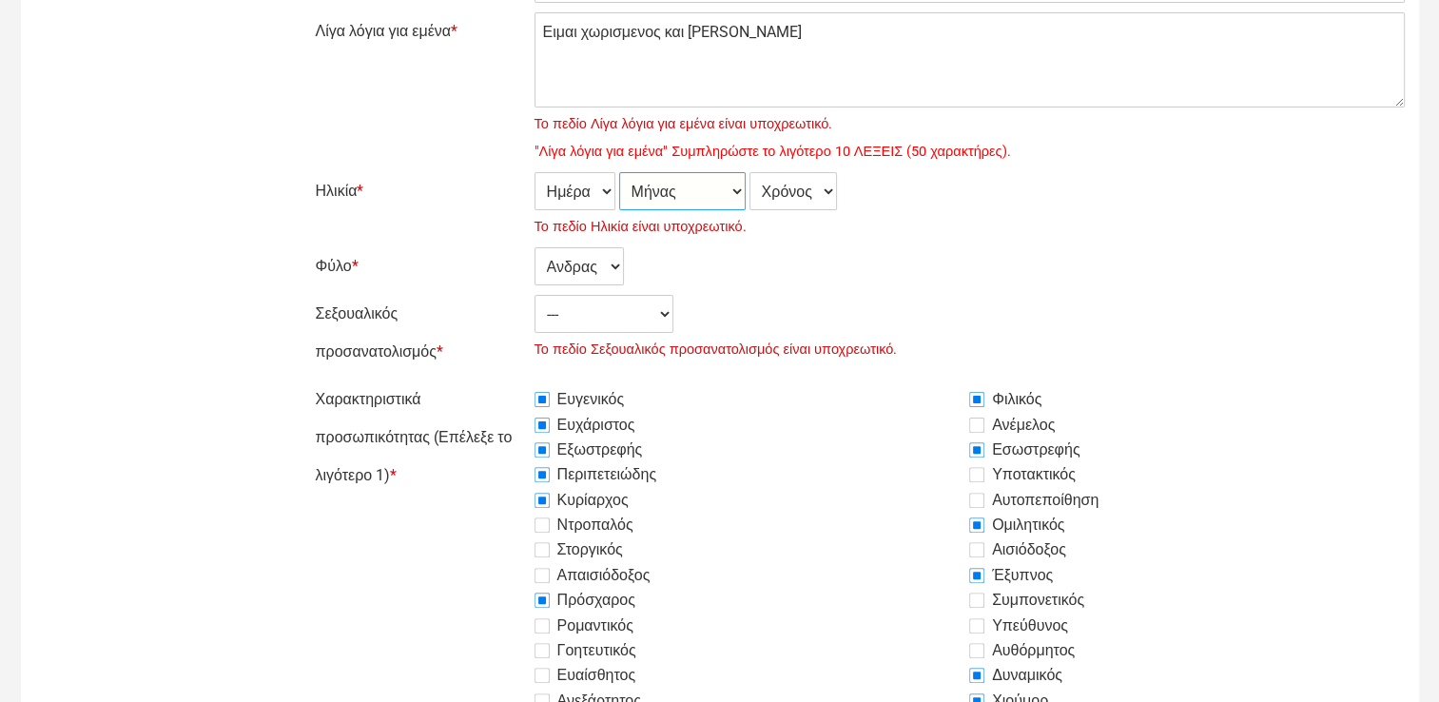
click at [737, 193] on select "Μήνας Ιανουάριος Φεβρουάριος Μάρτιος Απρίλιος Μάιος Ιούνιος Ιούλιος Αύγουστος Σ…" at bounding box center [682, 191] width 127 height 38
select select "05"
click at [619, 172] on select "Μήνας Ιανουάριος Φεβρουάριος Μάρτιος Απρίλιος Μάιος Ιούνιος Ιούλιος Αύγουστος Σ…" at bounding box center [682, 191] width 127 height 38
click at [826, 188] on select "Χρόνος 2007 2006 2005 2004 2003 2002 2001 2000 1999 1998 1997 1996 1995 1994 19…" at bounding box center [794, 191] width 88 height 38
select select "1955"
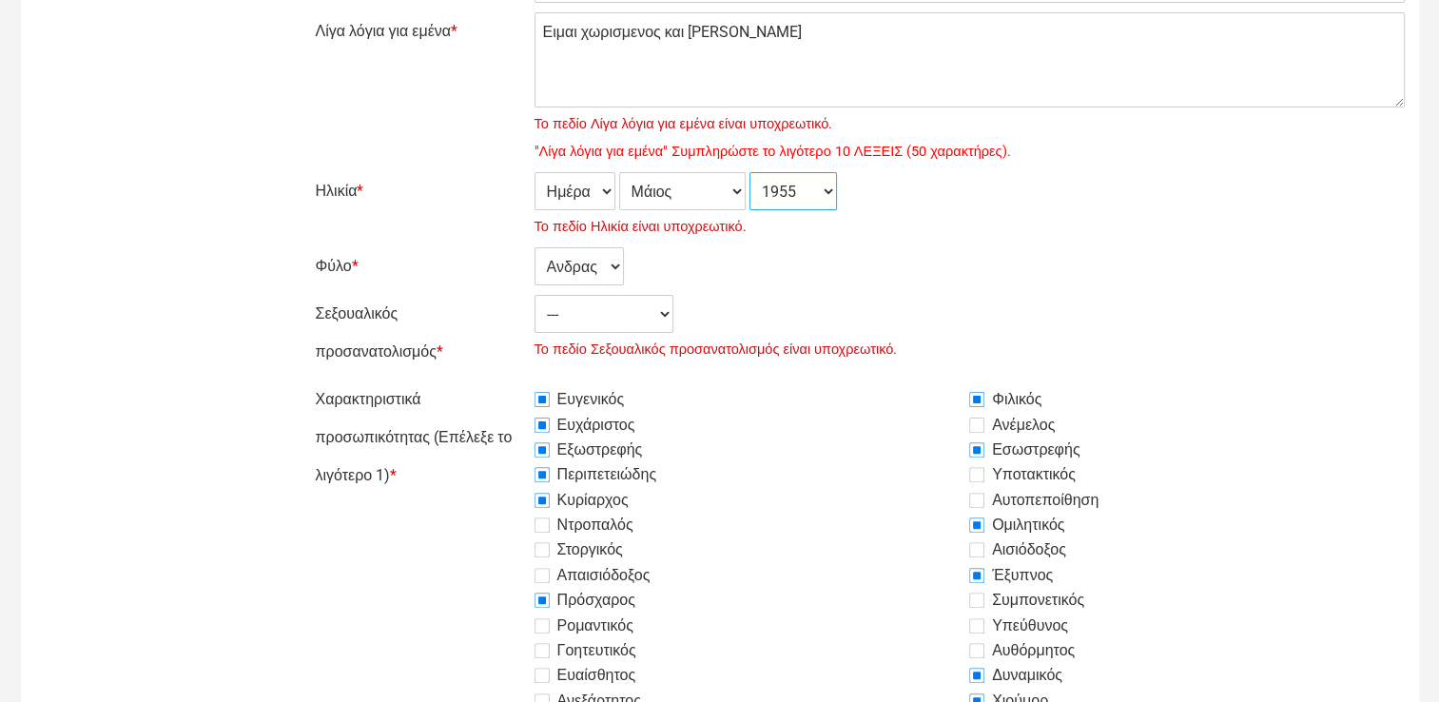
click at [752, 172] on select "Χρόνος 2007 2006 2005 2004 2003 2002 2001 2000 1999 1998 1997 1996 1995 1994 19…" at bounding box center [794, 191] width 88 height 38
click at [609, 187] on select "Ημέρα 1 2 3 4 5 6 7 8 9 10 11 12 13 14 15 16 17 18 19 20 21 22 23 24 25 26 27 2…" at bounding box center [575, 191] width 81 height 38
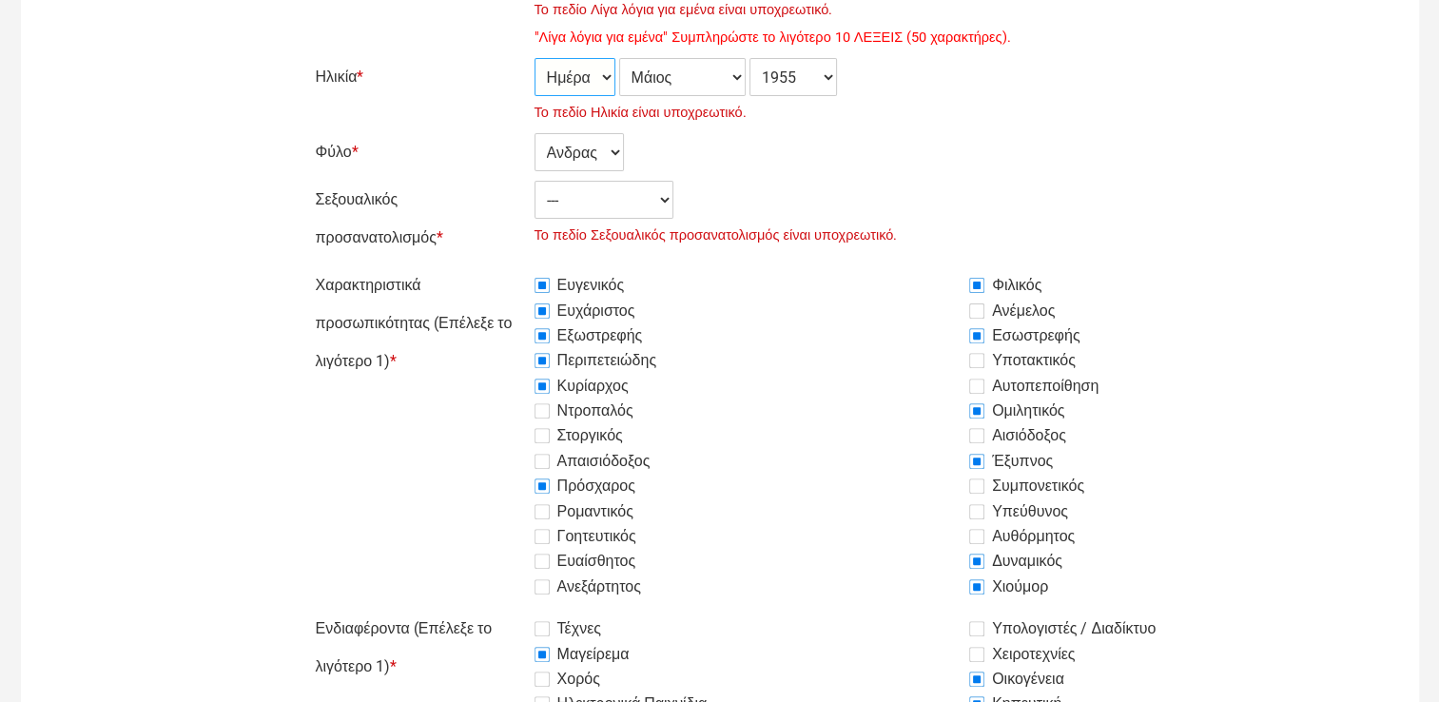
scroll to position [571, 0]
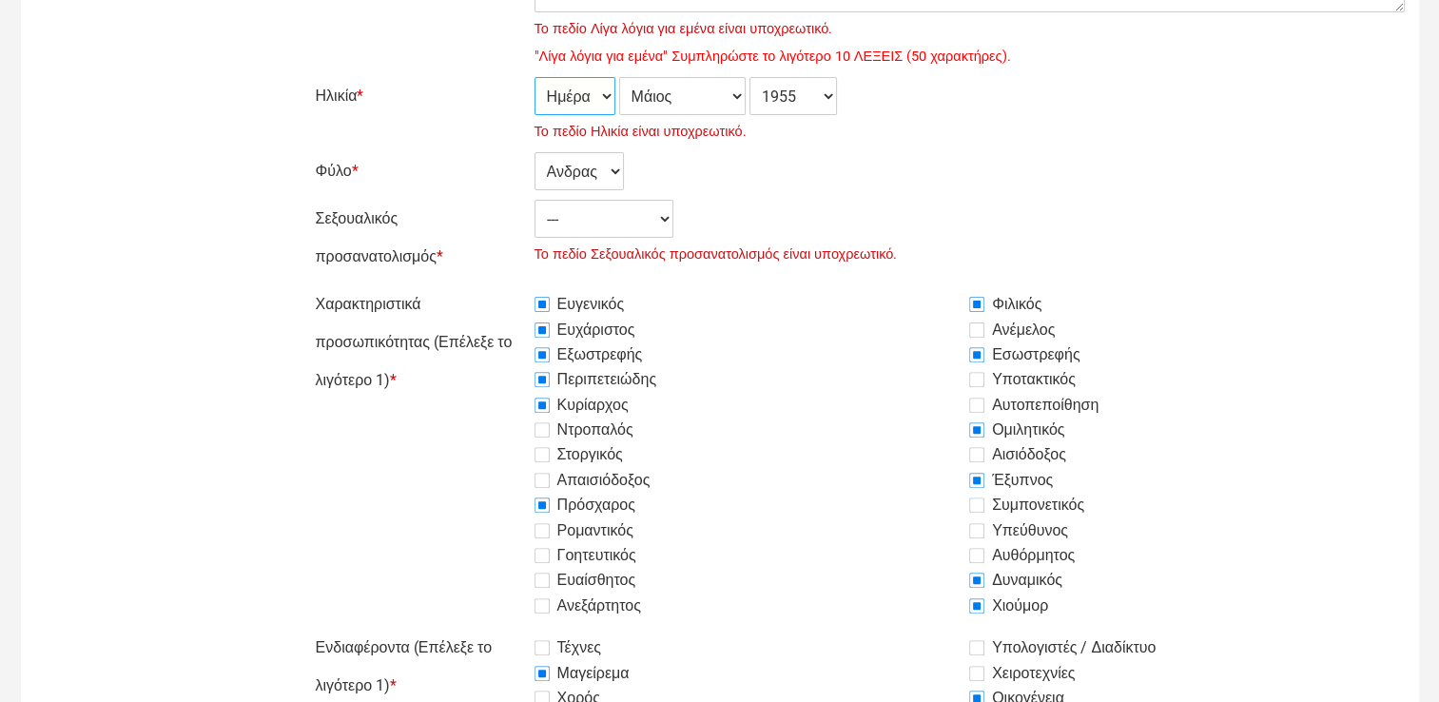
click at [604, 98] on select "Ημέρα 1 2 3 4 5 6 7 8 9 10 11 12 13 14 15 16 17 18 19 20 21 22 23 24 25 26 27 2…" at bounding box center [575, 96] width 81 height 38
select select "29"
click at [535, 77] on select "Ημέρα 1 2 3 4 5 6 7 8 9 10 11 12 13 14 15 16 17 18 19 20 21 22 23 24 25 26 27 2…" at bounding box center [575, 96] width 81 height 38
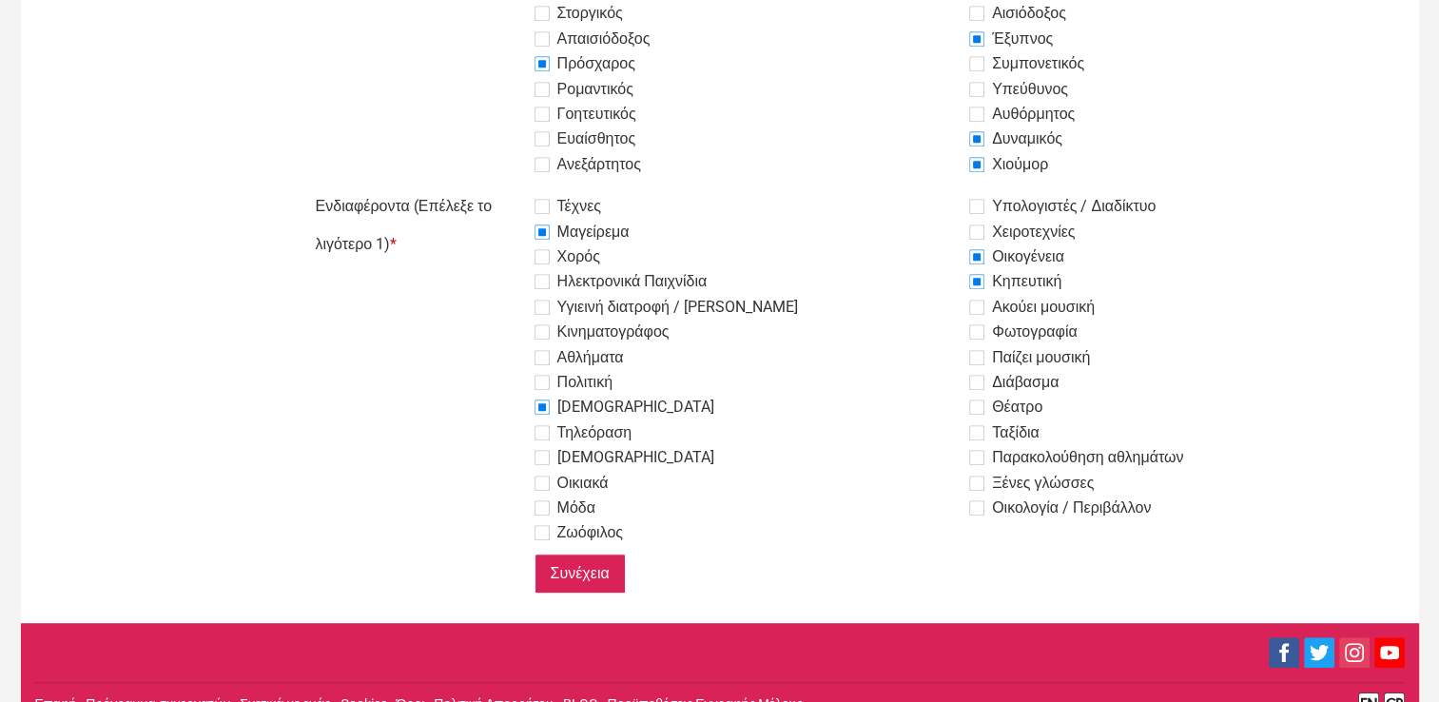
scroll to position [1039, 0]
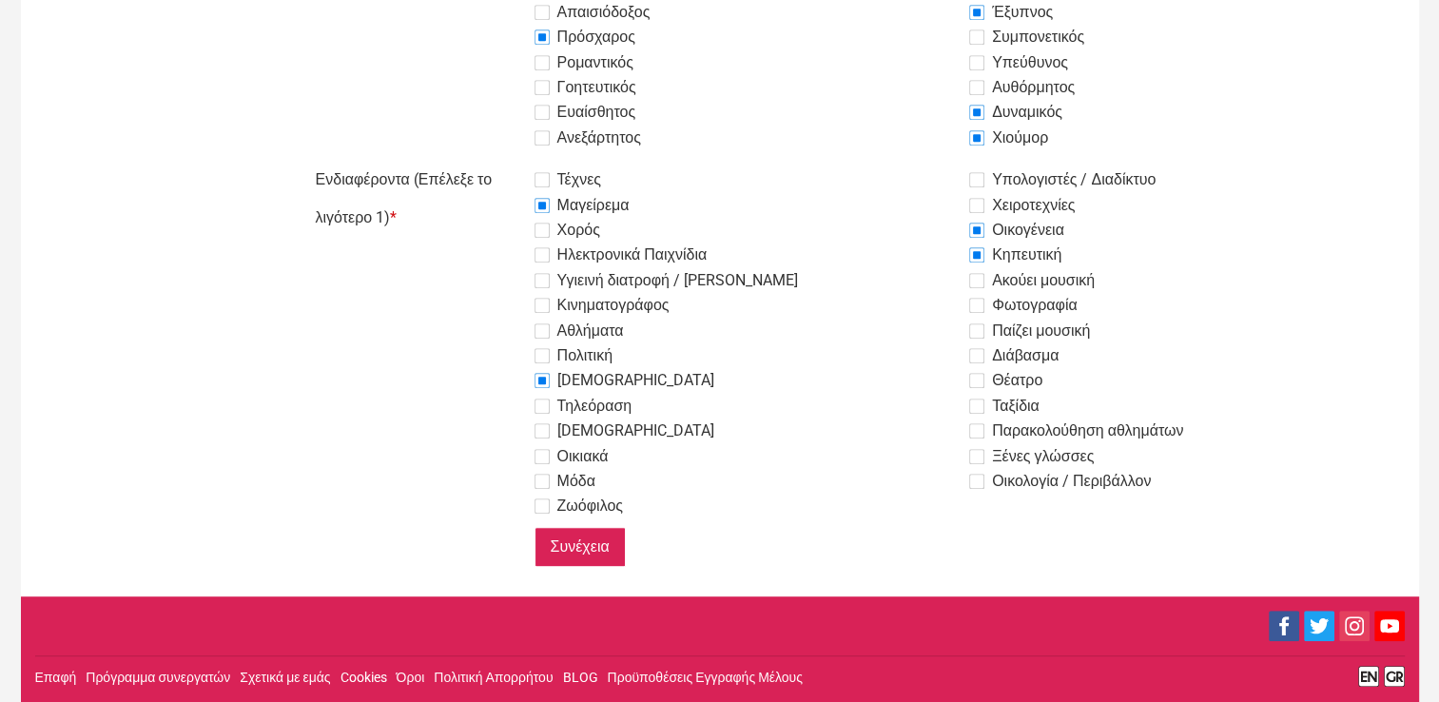
click at [554, 541] on input "Συνέχεια" at bounding box center [580, 547] width 91 height 40
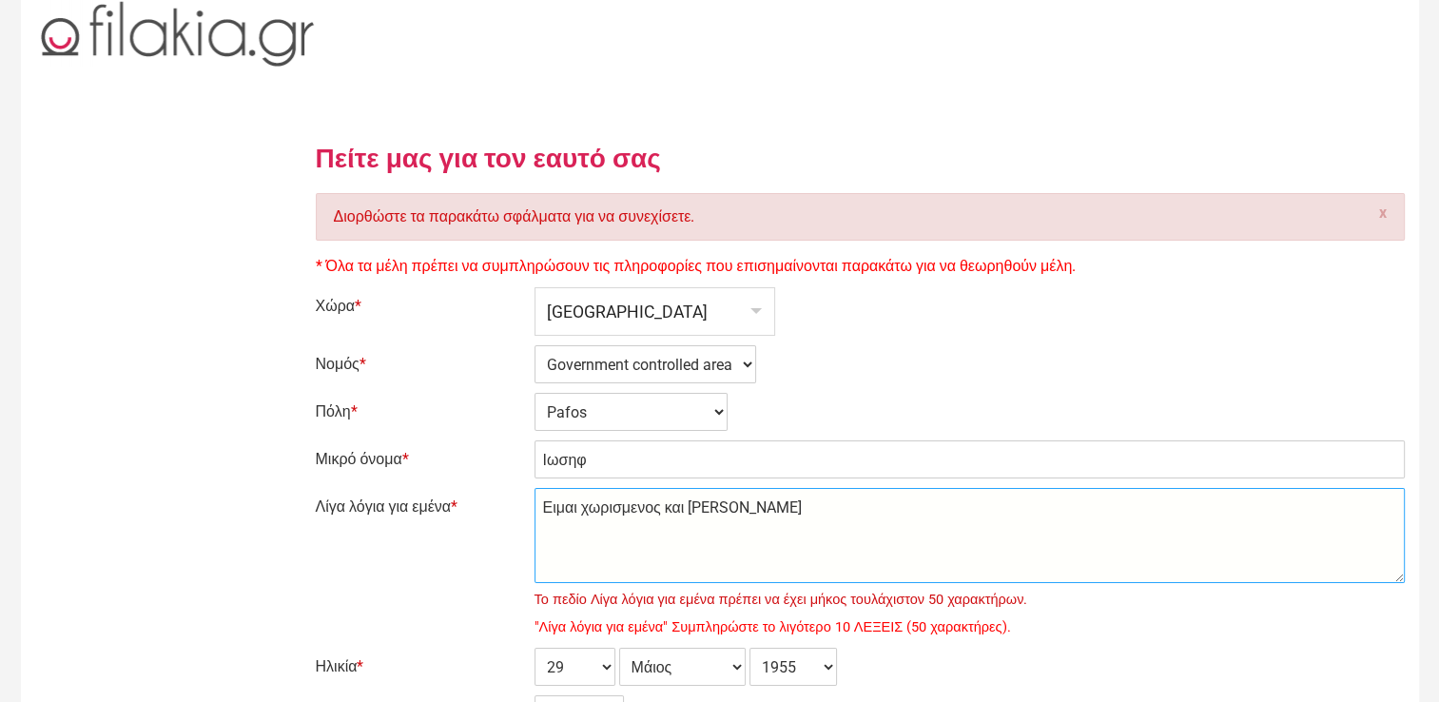
click at [788, 510] on textarea "Ειμαι χωρισμενος και ζω μονος" at bounding box center [970, 535] width 871 height 95
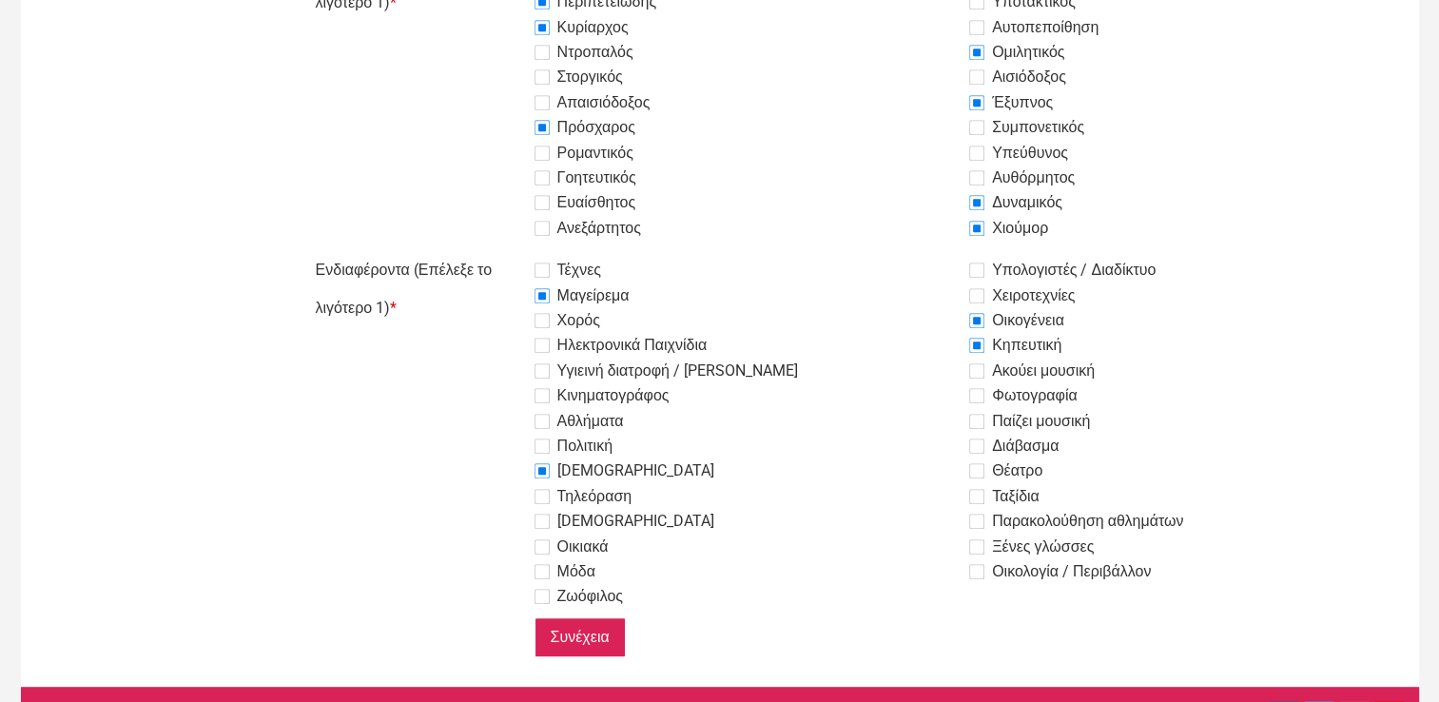
scroll to position [951, 0]
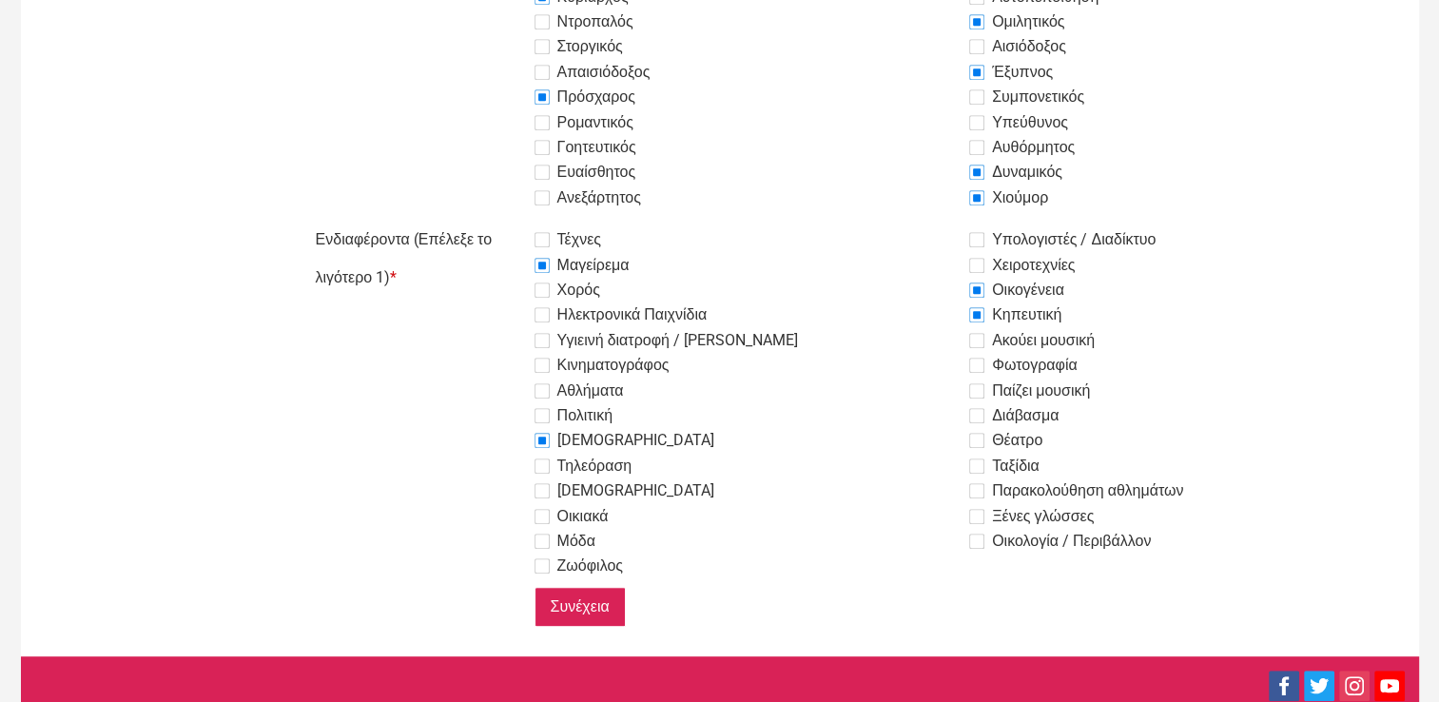
type textarea "Ειμαι χωρισμενος και ζω μονος. Θελω να γνωρισω μια γυναικα για να ζη μαζι μου."
click at [568, 607] on input "Συνέχεια" at bounding box center [580, 607] width 91 height 40
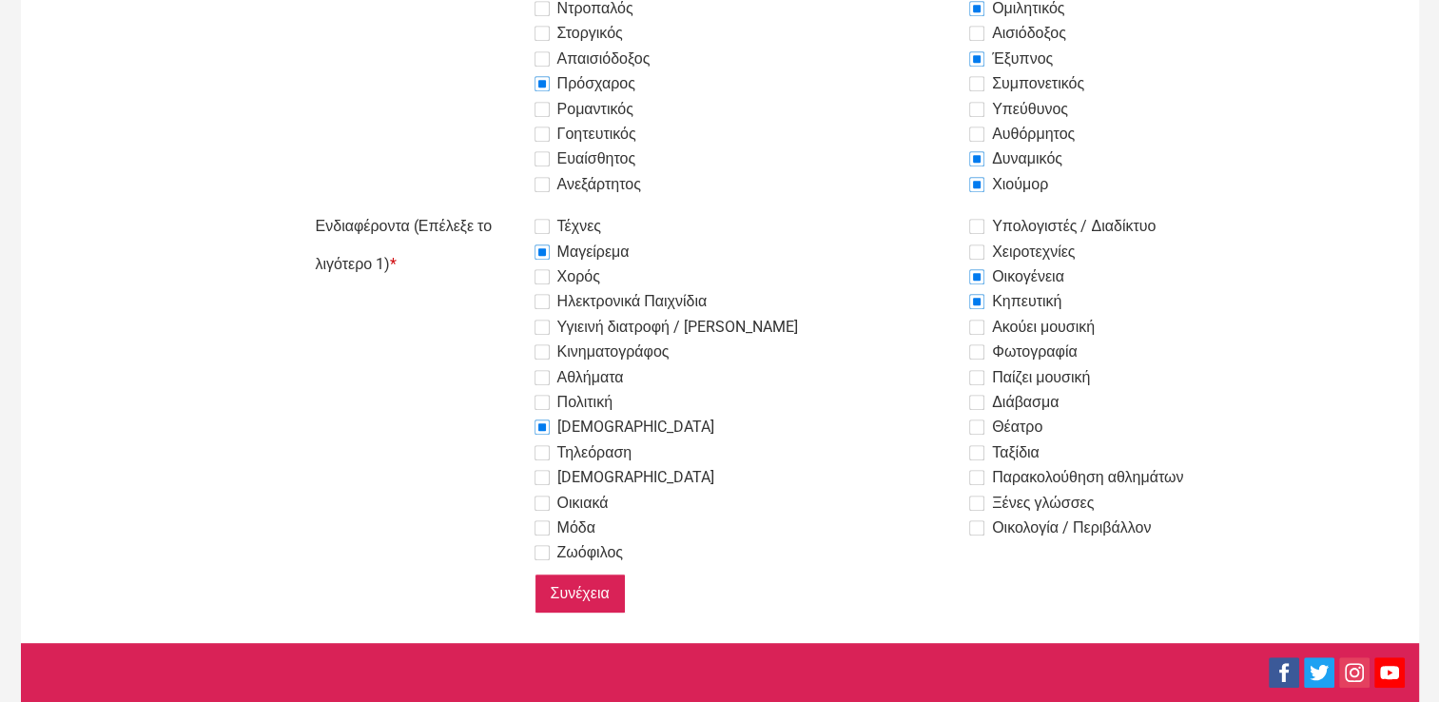
scroll to position [983, 0]
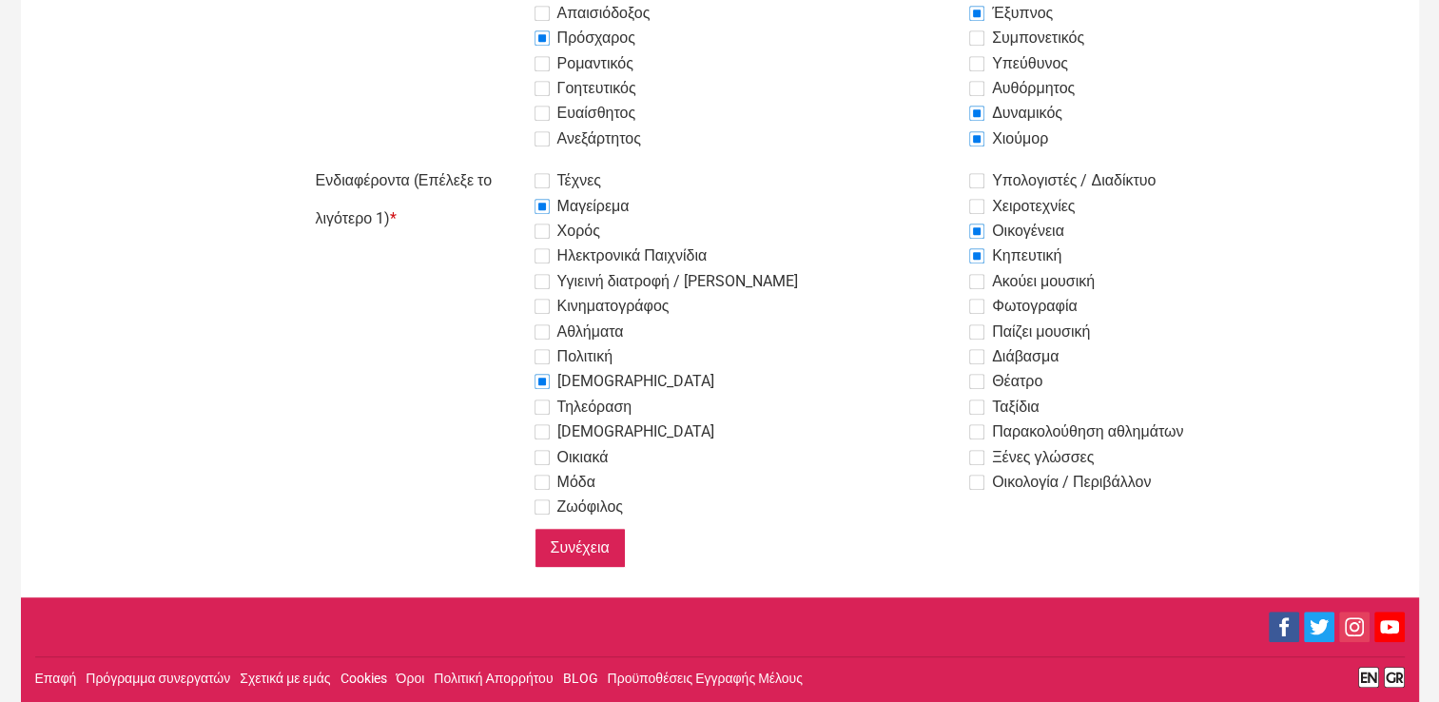
click at [613, 543] on input "Συνέχεια" at bounding box center [580, 548] width 91 height 40
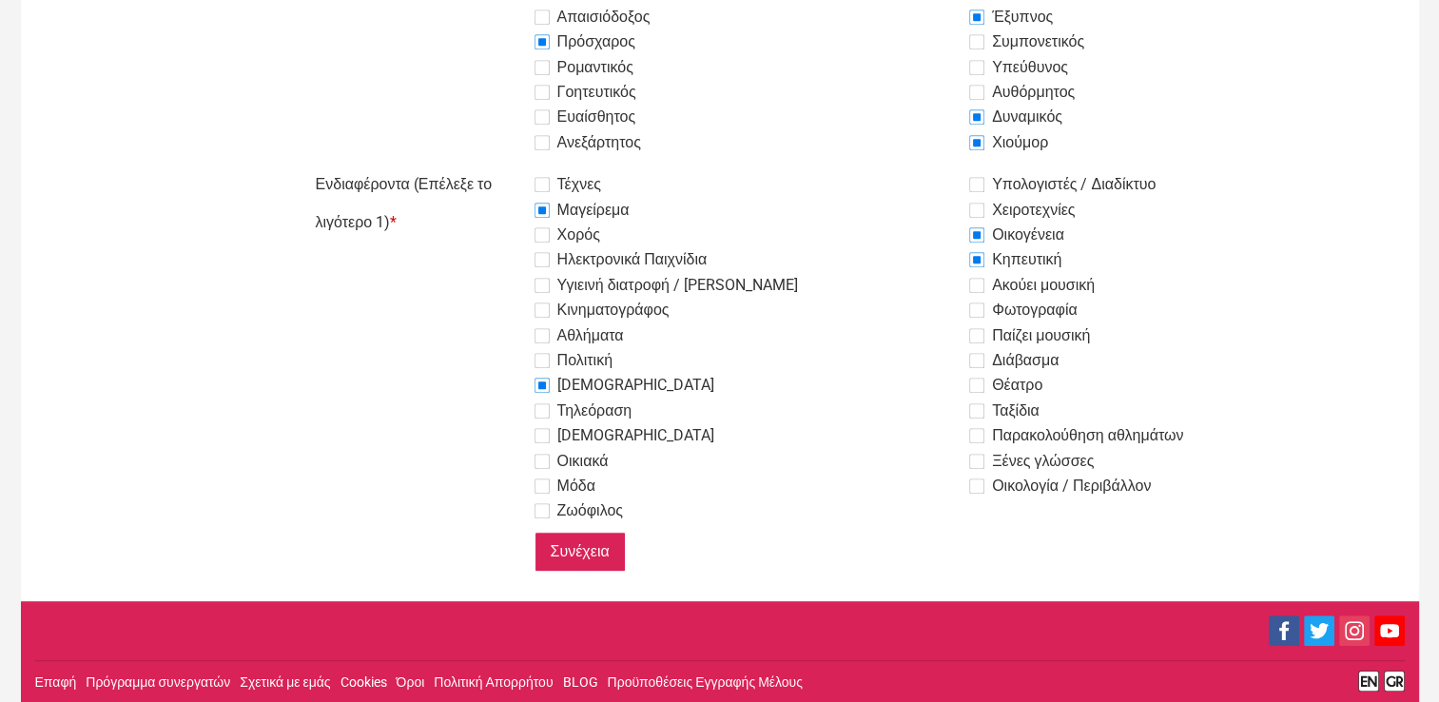
scroll to position [983, 0]
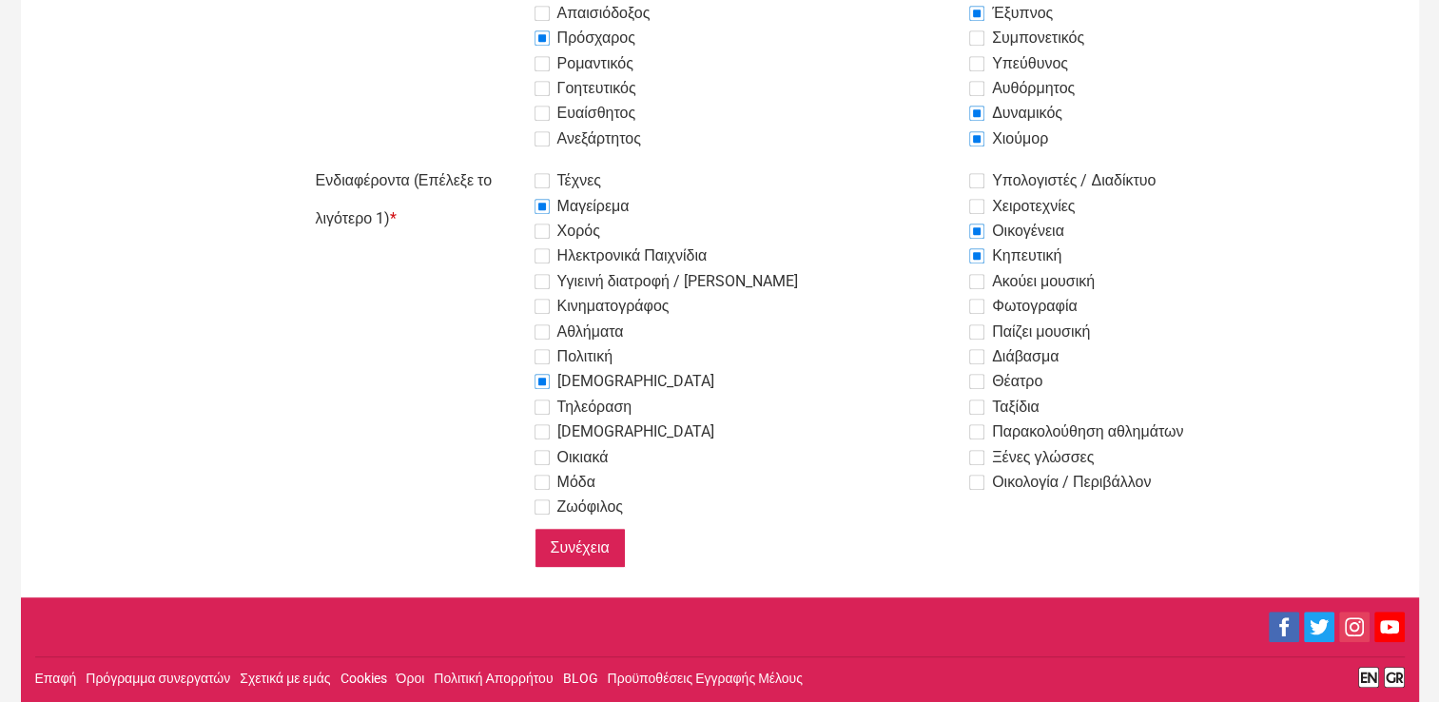
click at [1286, 633] on link "Facebook" at bounding box center [1284, 627] width 30 height 30
click at [724, 679] on link "Προϋποθέσεις Εγγραφής Μέλους" at bounding box center [705, 678] width 195 height 15
